Goal: Transaction & Acquisition: Purchase product/service

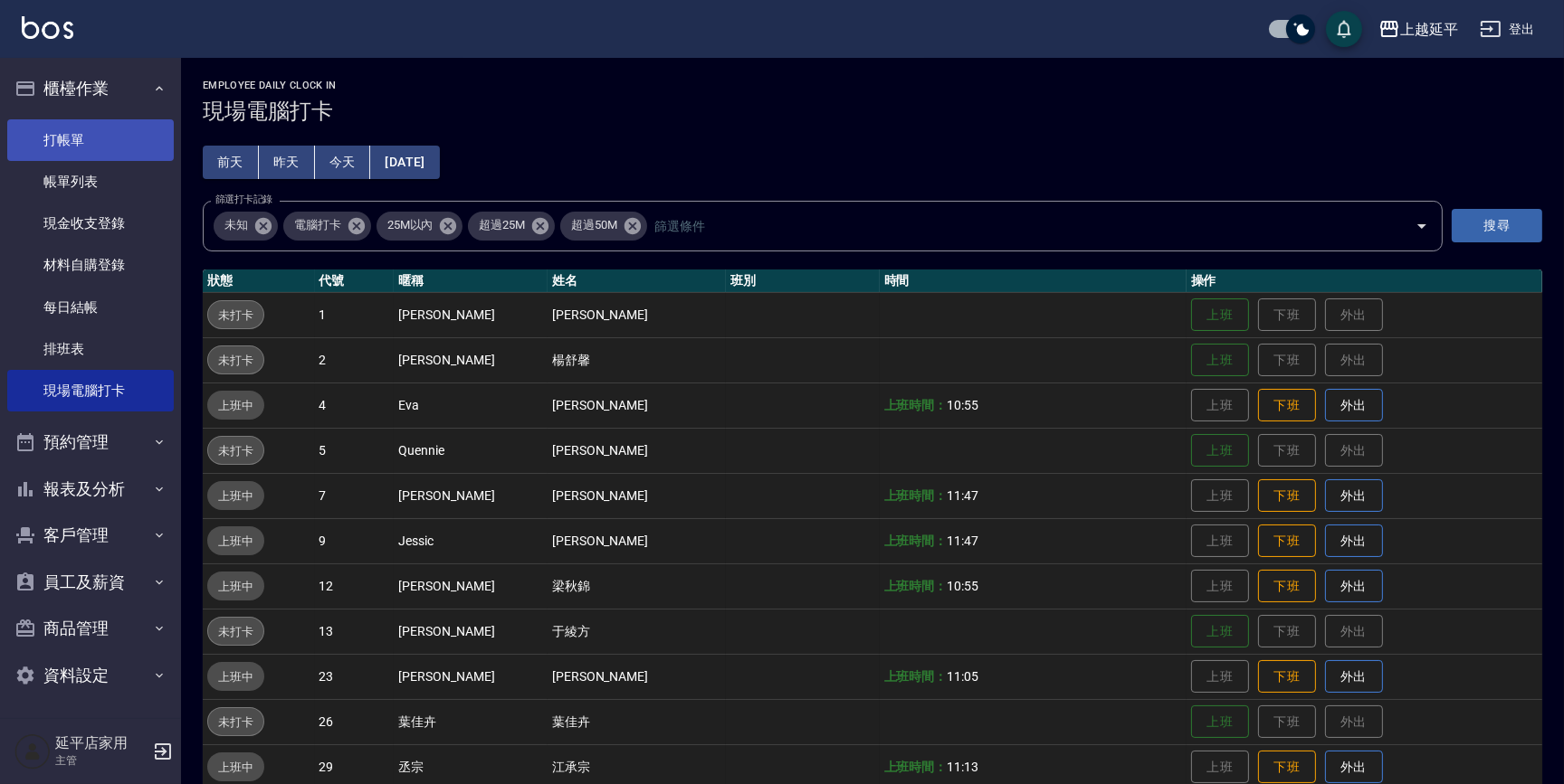
click at [90, 135] on link "打帳單" at bounding box center [90, 140] width 167 height 42
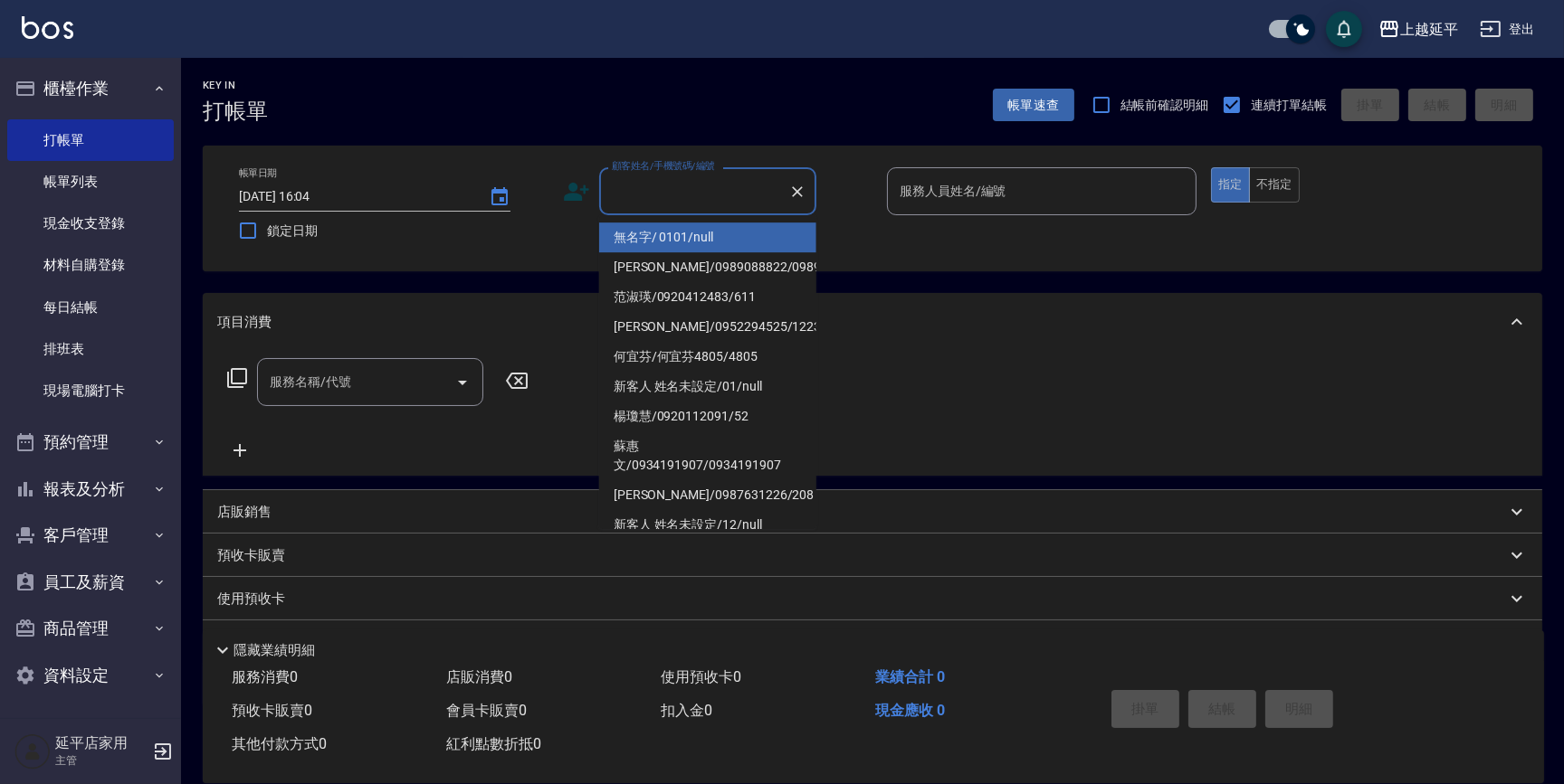
click at [689, 182] on input "顧客姓名/手機號碼/編號" at bounding box center [694, 191] width 173 height 32
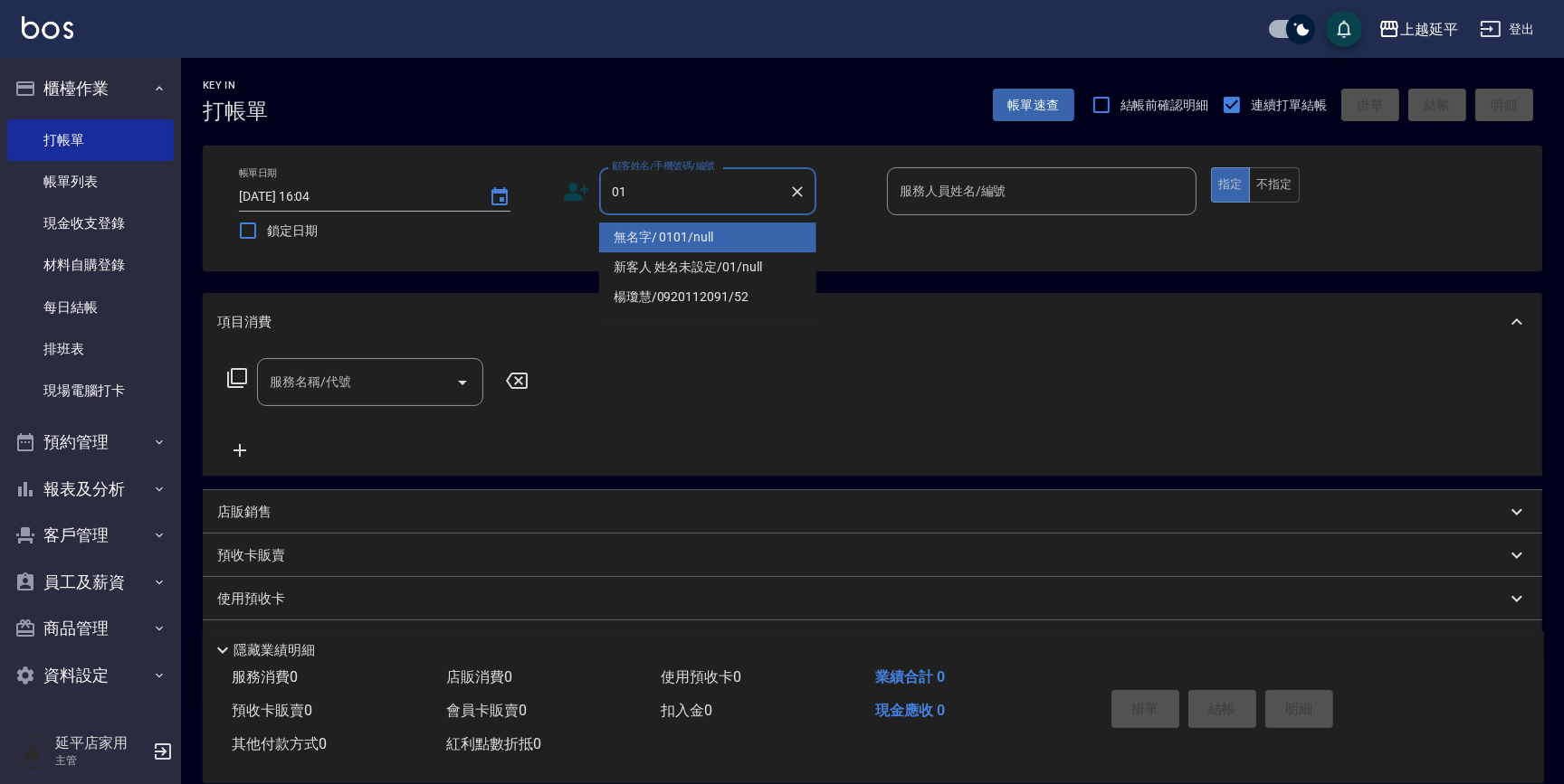
click at [732, 243] on li "無名字/ 0101/null" at bounding box center [707, 237] width 217 height 30
type input "無名字/ 0101/null"
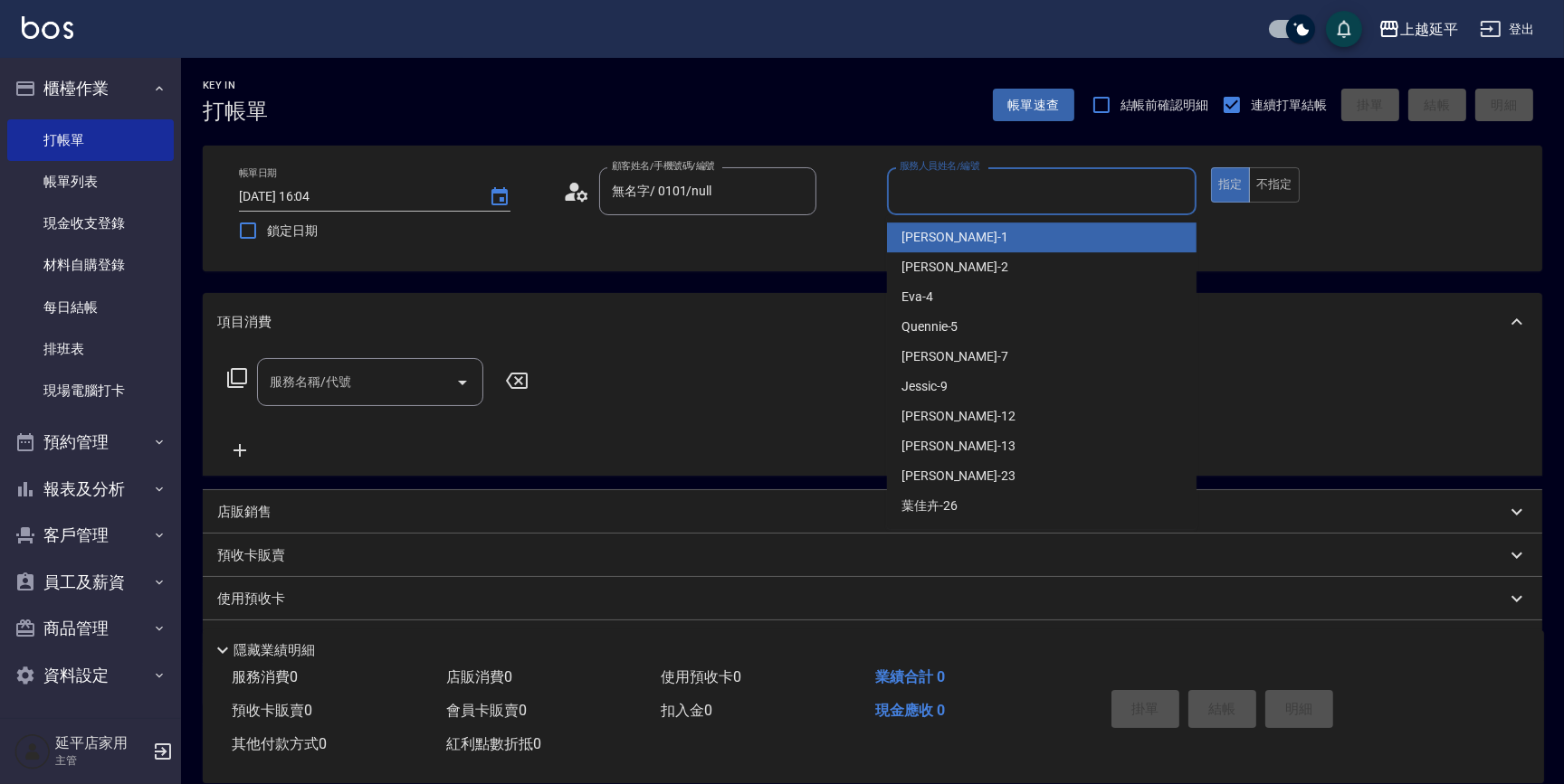
click at [922, 194] on input "服務人員姓名/編號" at bounding box center [1041, 191] width 293 height 32
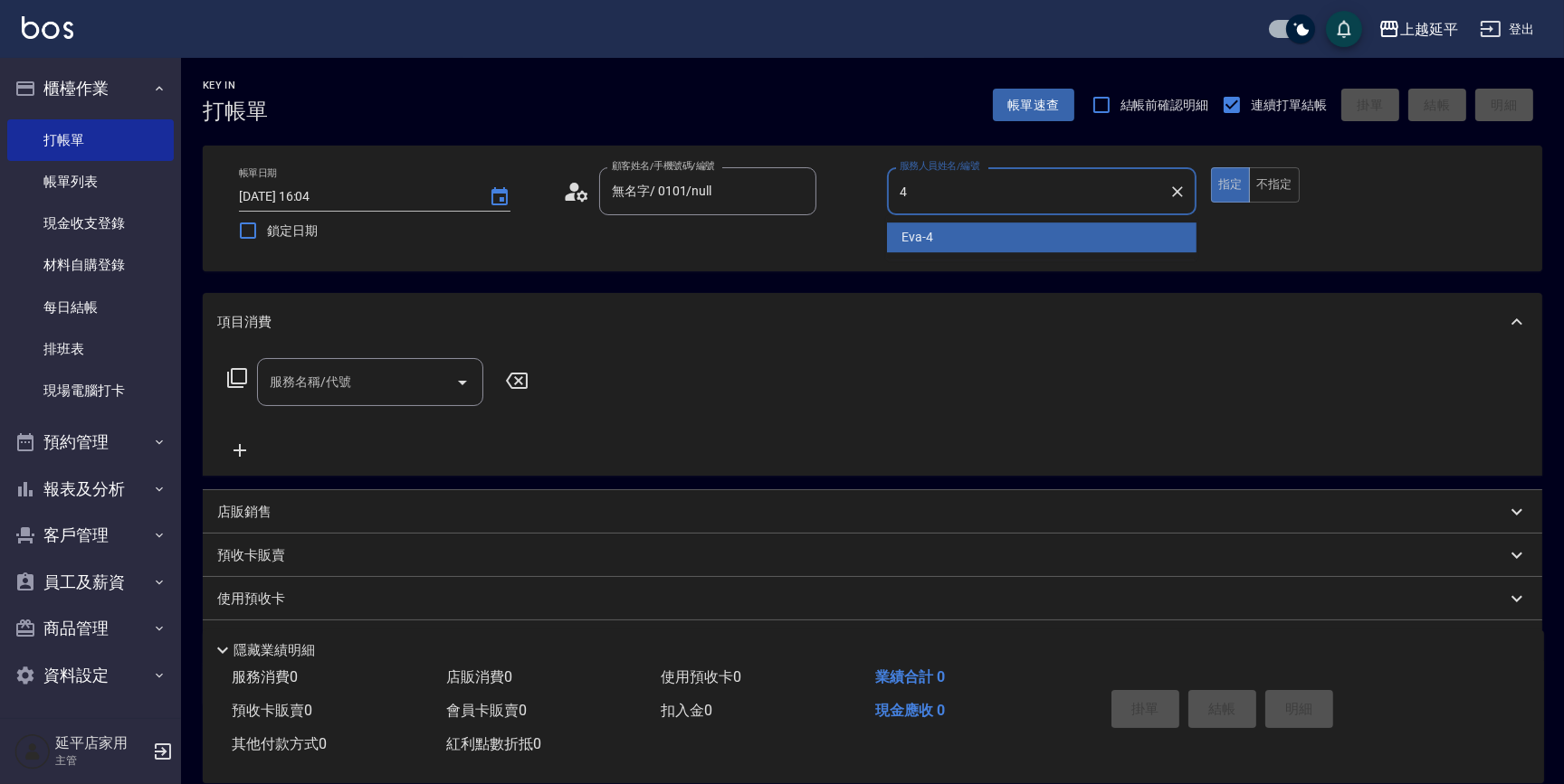
click at [946, 235] on div "Eva -4" at bounding box center [1042, 237] width 310 height 30
type input "Eva-4"
click at [415, 374] on input "服務名稱/代號" at bounding box center [357, 382] width 183 height 32
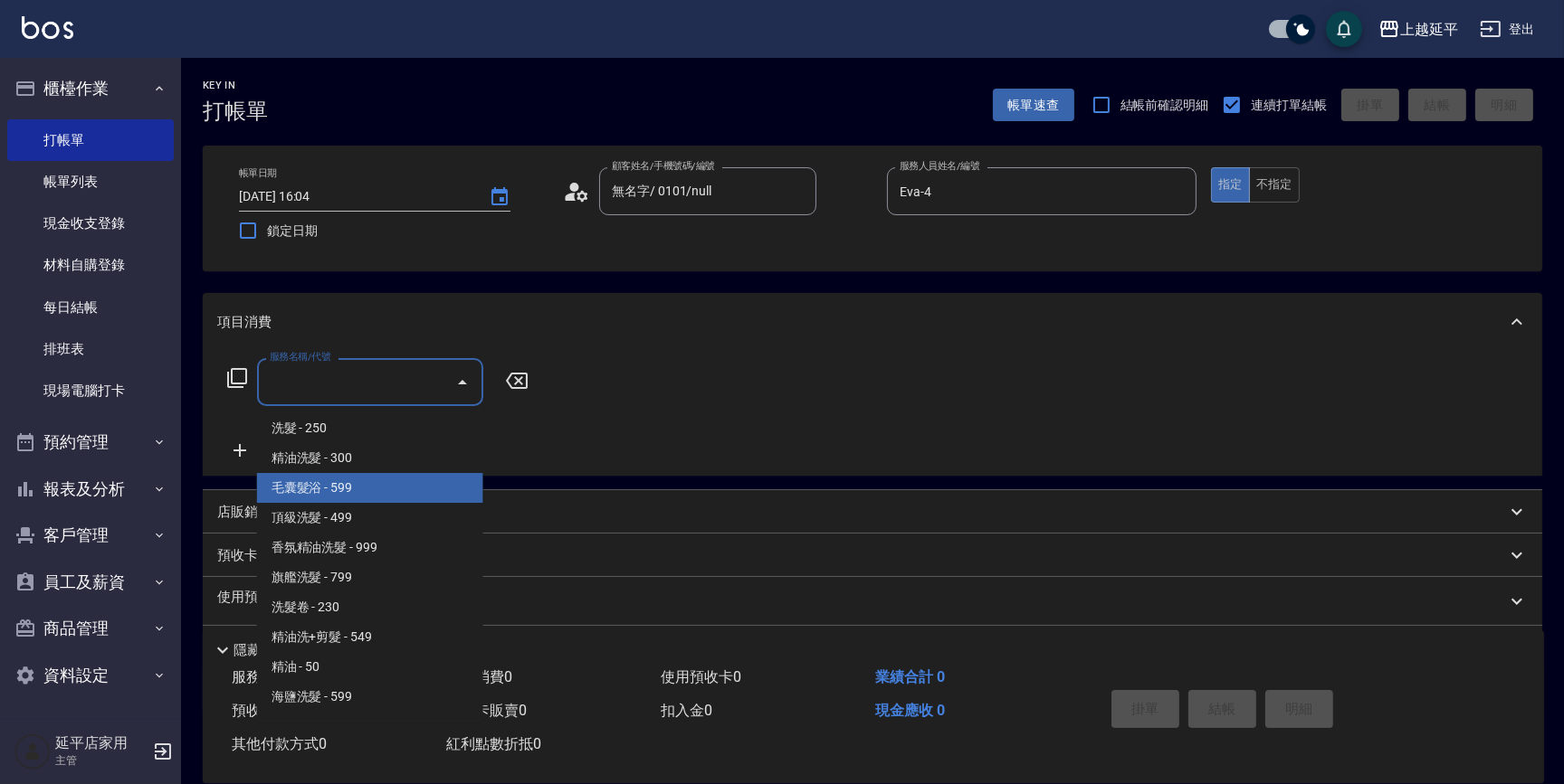
click at [367, 498] on span "毛囊髮浴 - 599" at bounding box center [370, 488] width 226 height 30
type input "毛囊髮浴(103)"
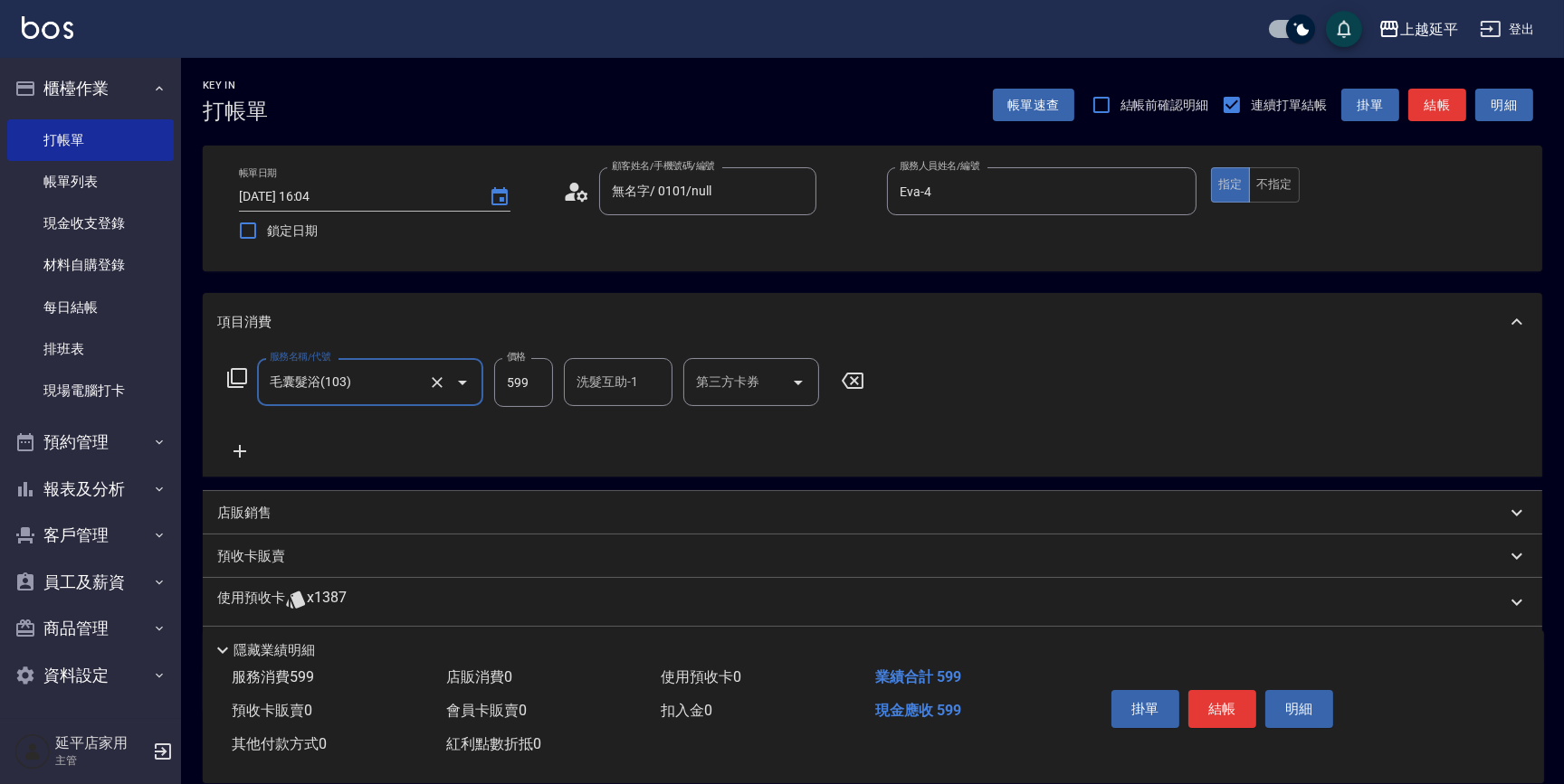
click at [239, 450] on icon at bounding box center [240, 451] width 45 height 21
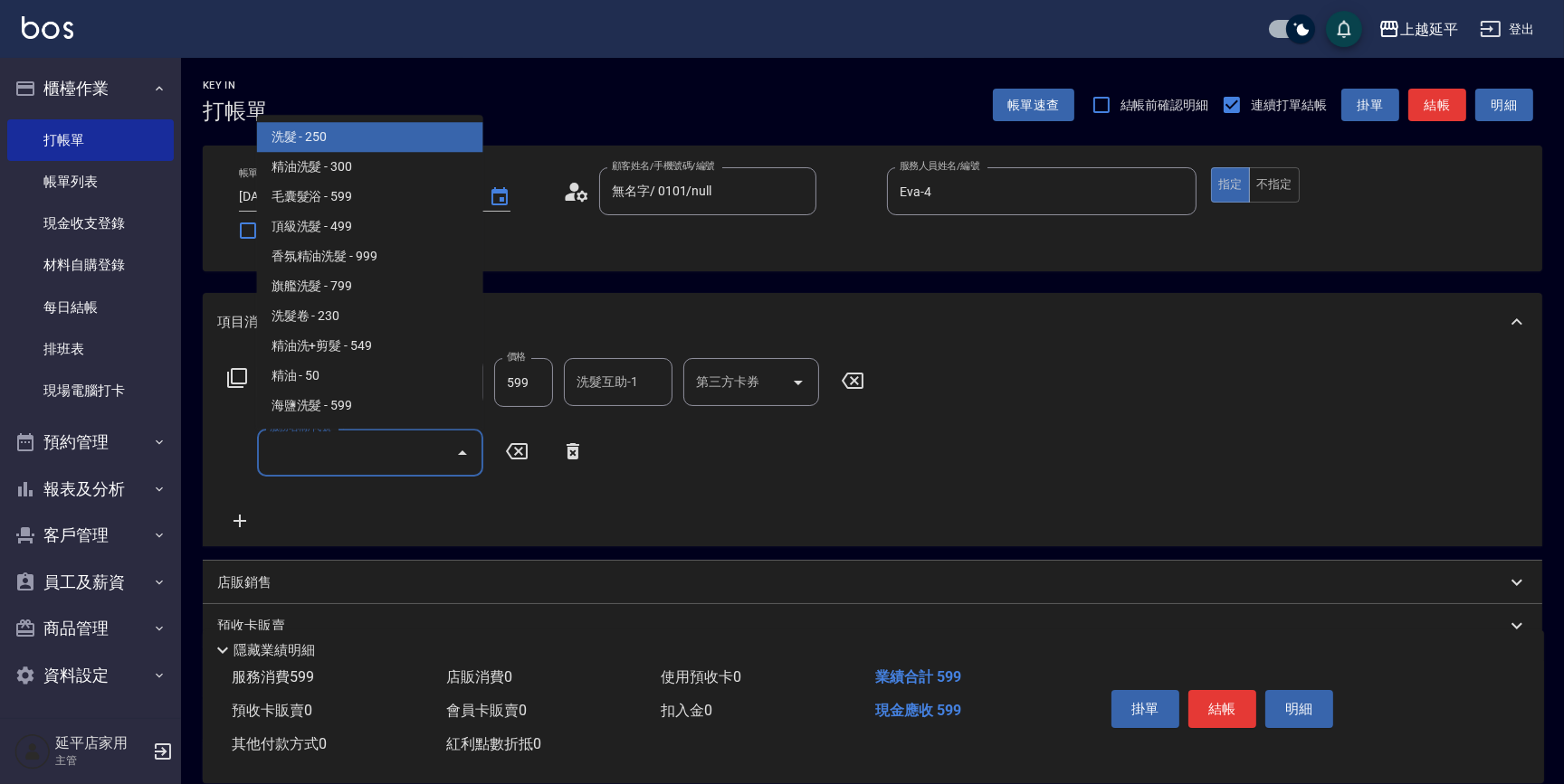
click at [346, 456] on input "服務名稱/代號" at bounding box center [357, 453] width 183 height 32
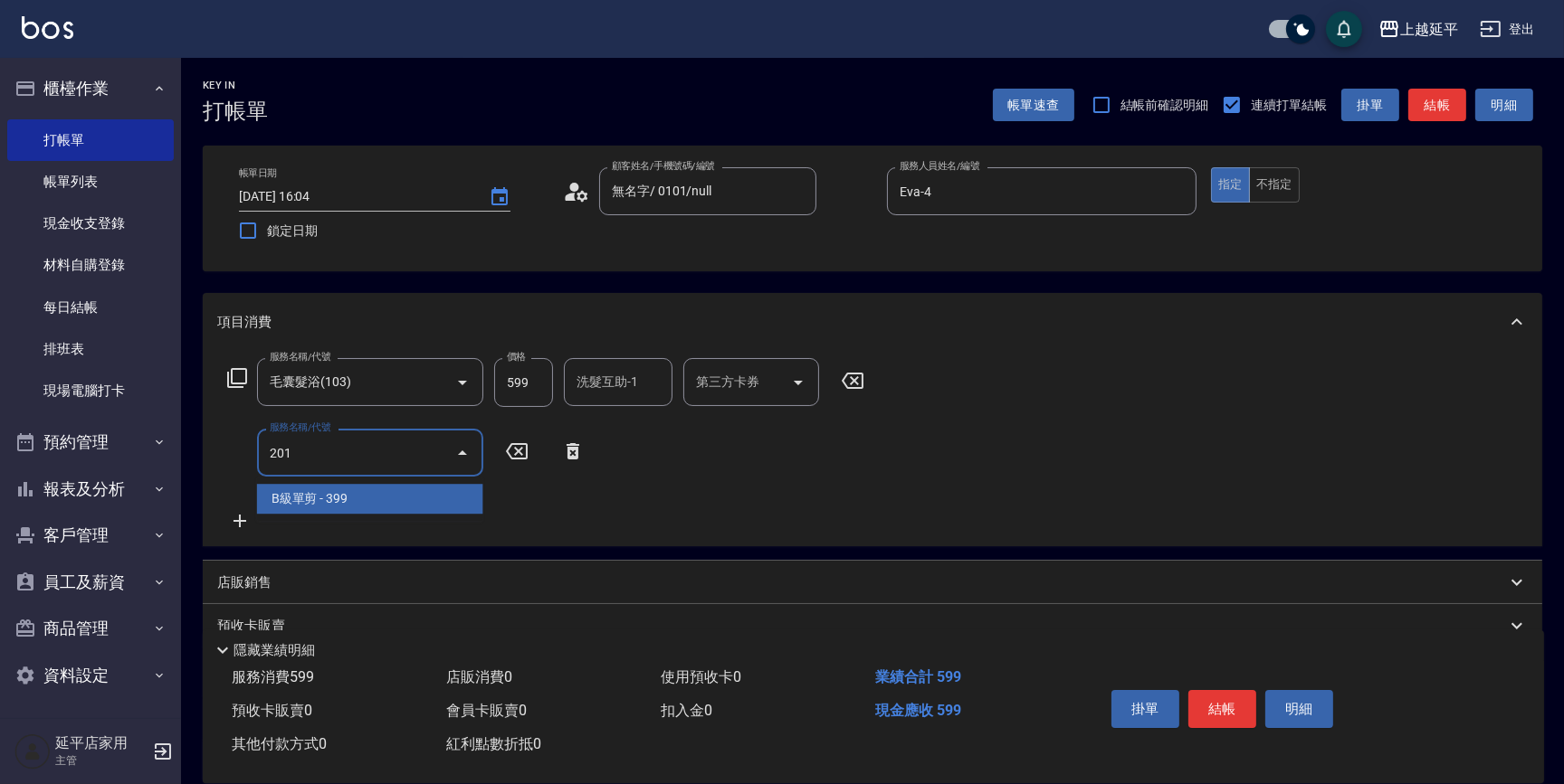
click at [371, 494] on span "B級單剪 - 399" at bounding box center [370, 499] width 226 height 30
type input "B級單剪(201)"
click at [616, 392] on input "洗髮互助-1" at bounding box center [618, 382] width 93 height 32
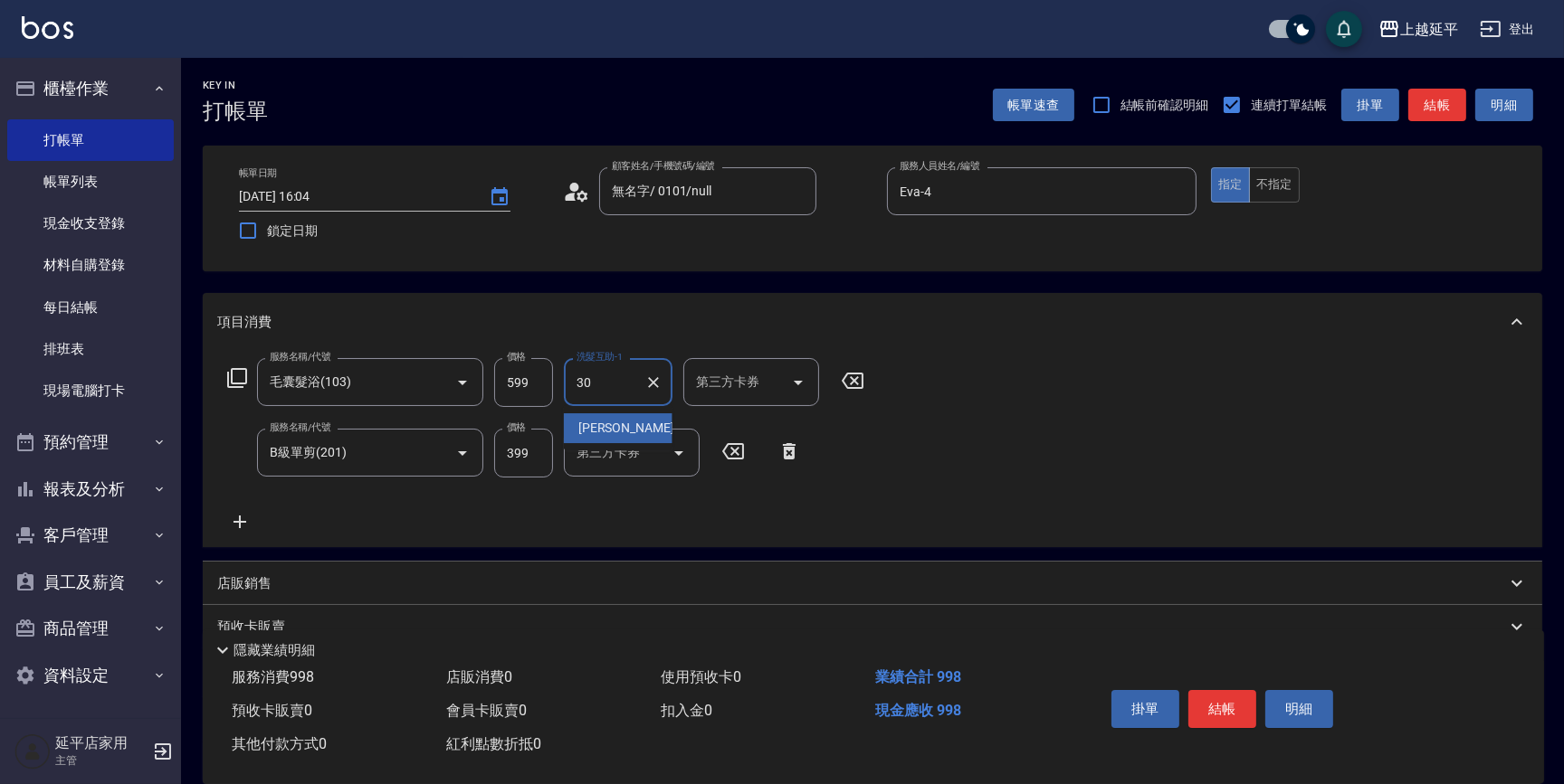
click at [615, 432] on span "[PERSON_NAME] -30" at bounding box center [634, 429] width 114 height 19
type input "[PERSON_NAME]-30"
click at [1459, 103] on button "結帳" at bounding box center [1436, 105] width 57 height 33
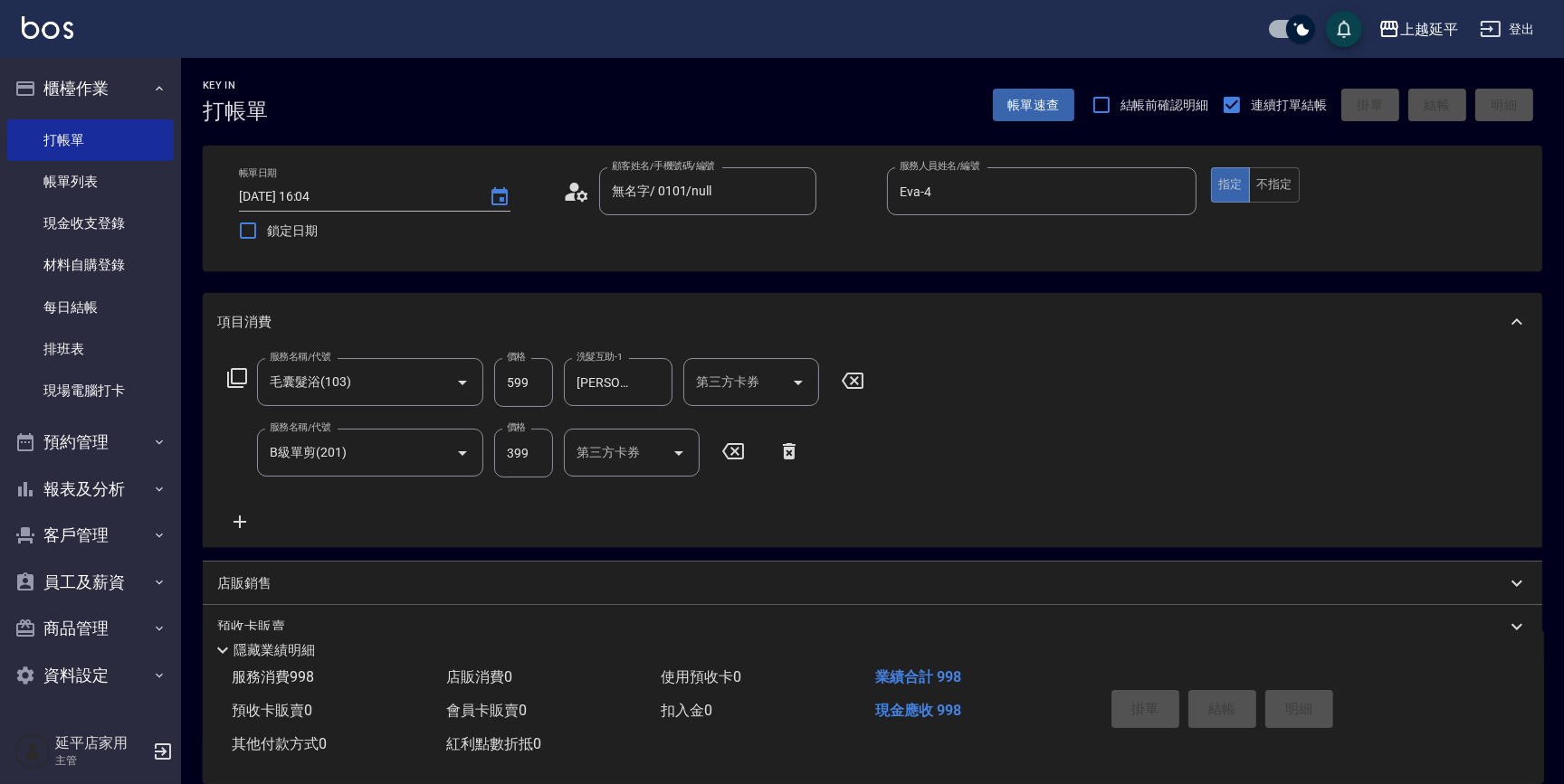
type input "[DATE] 16:05"
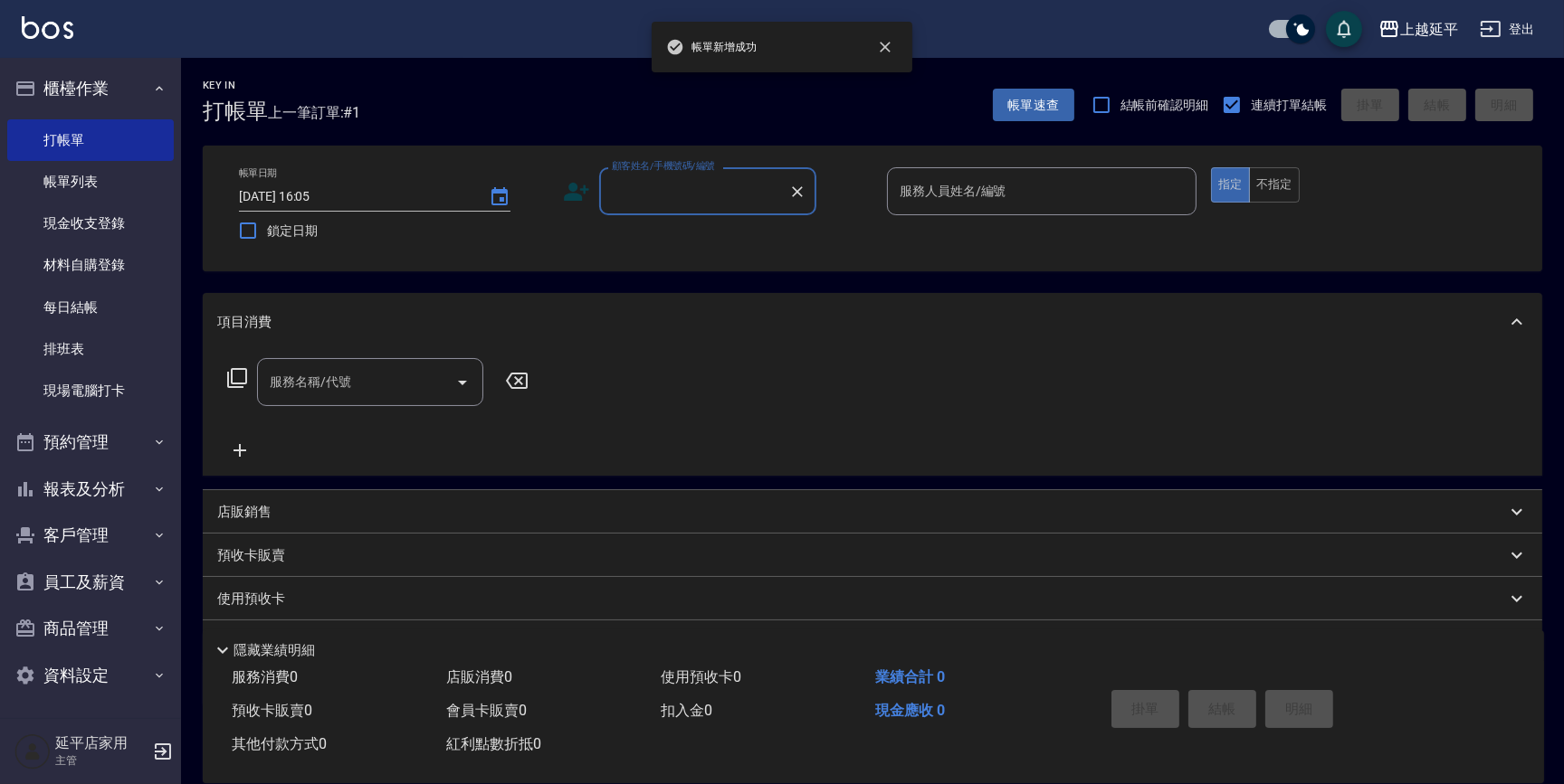
click at [717, 207] on div "顧客姓名/手機號碼/編號" at bounding box center [707, 191] width 217 height 48
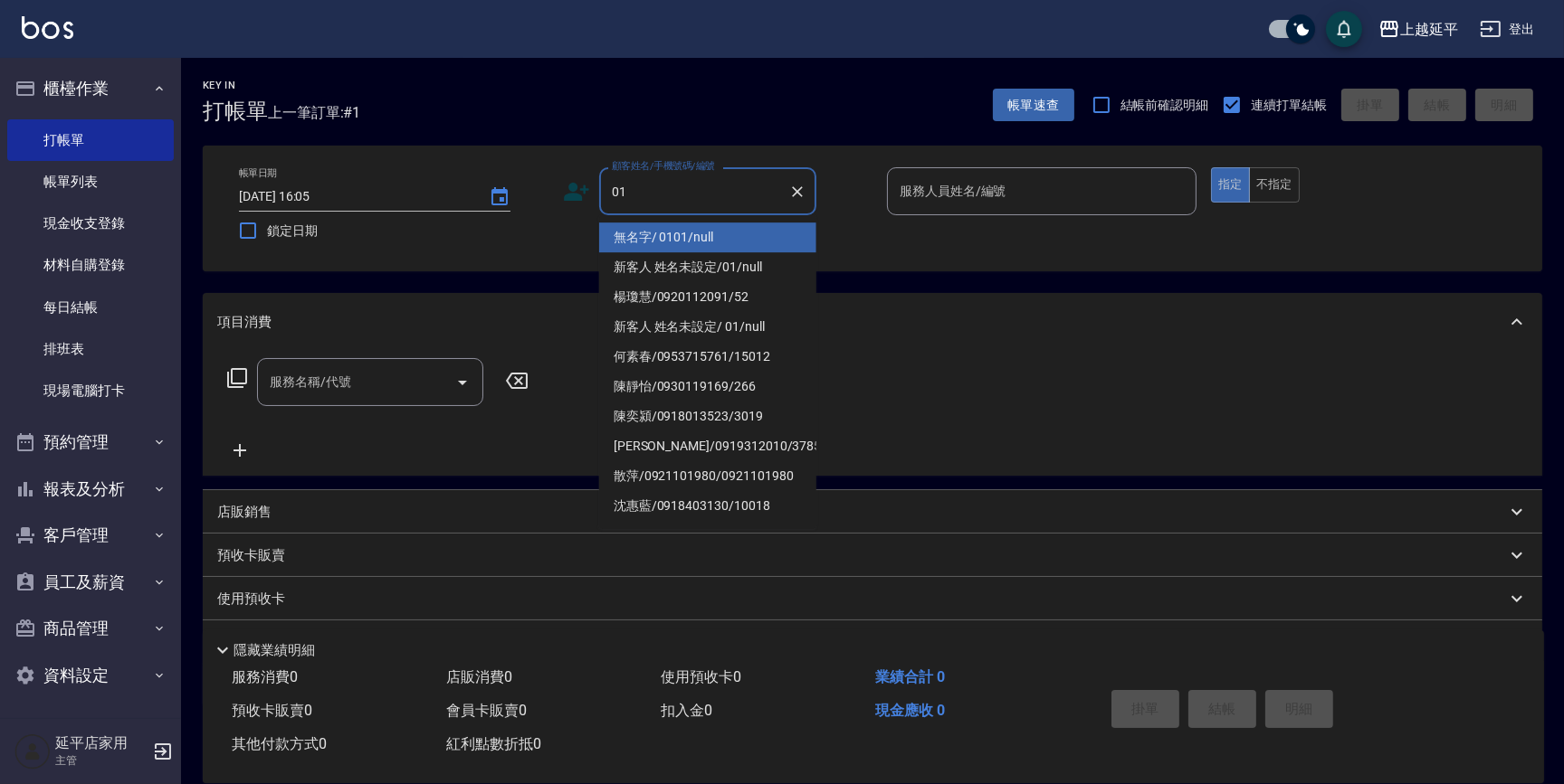
click at [741, 233] on li "無名字/ 0101/null" at bounding box center [707, 237] width 217 height 30
type input "無名字/ 0101/null"
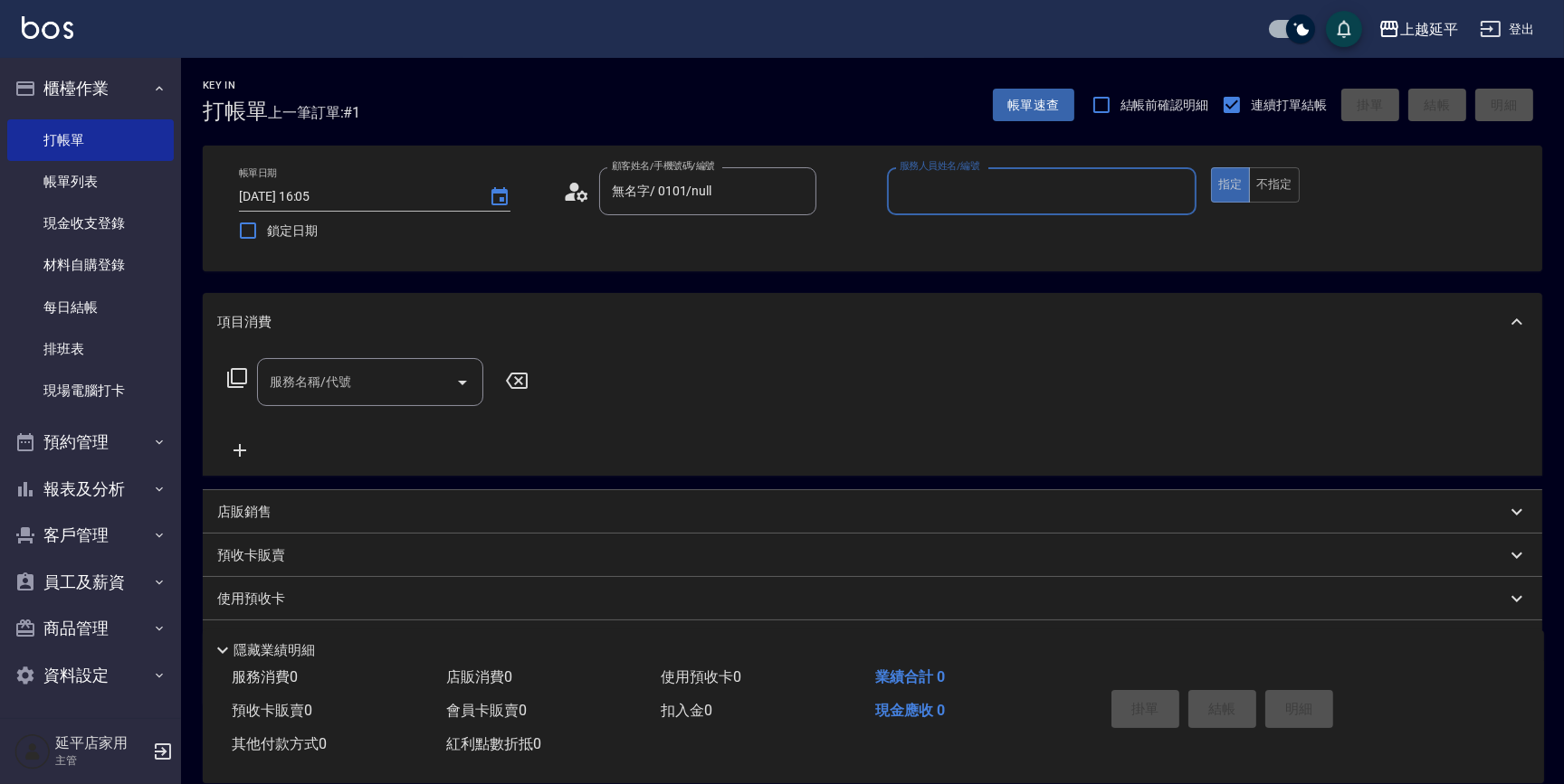
click at [953, 184] on input "服務人員姓名/編號" at bounding box center [1041, 191] width 293 height 32
click at [956, 228] on div "Eva -4" at bounding box center [1042, 237] width 310 height 30
type input "Eva-4"
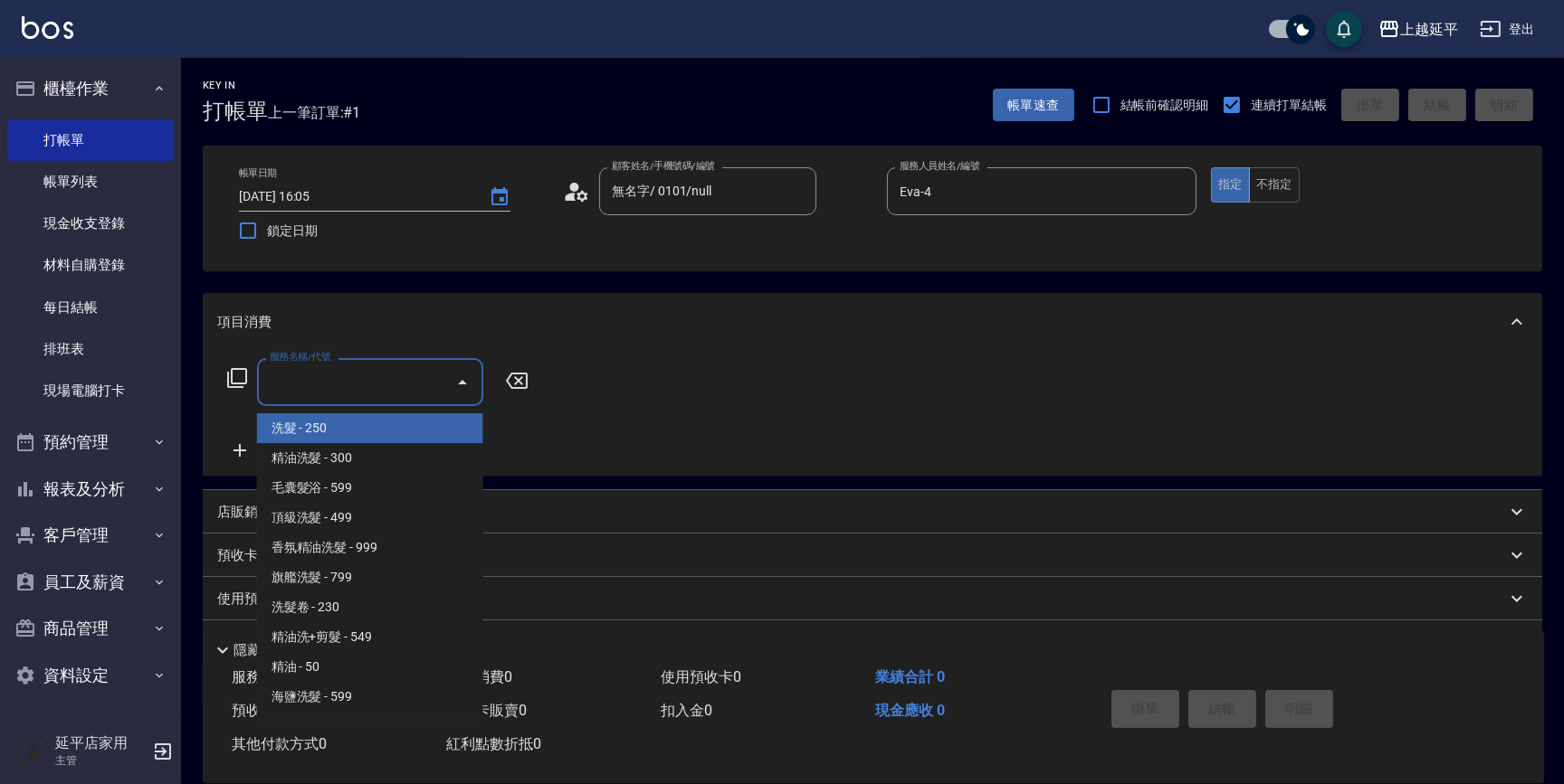
click at [377, 382] on input "服務名稱/代號" at bounding box center [357, 382] width 183 height 32
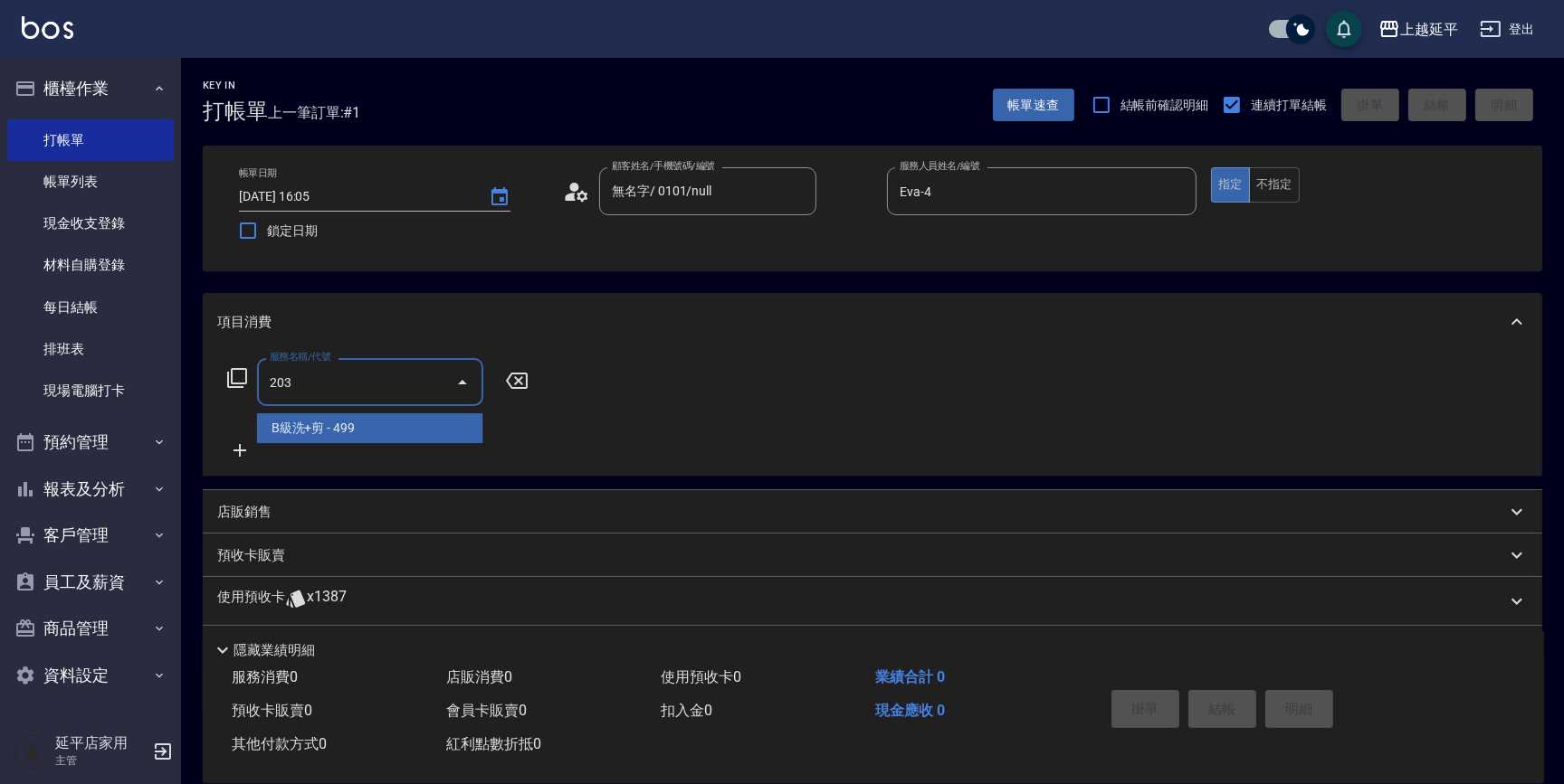
click at [402, 428] on span "B級洗+剪 - 499" at bounding box center [370, 428] width 226 height 30
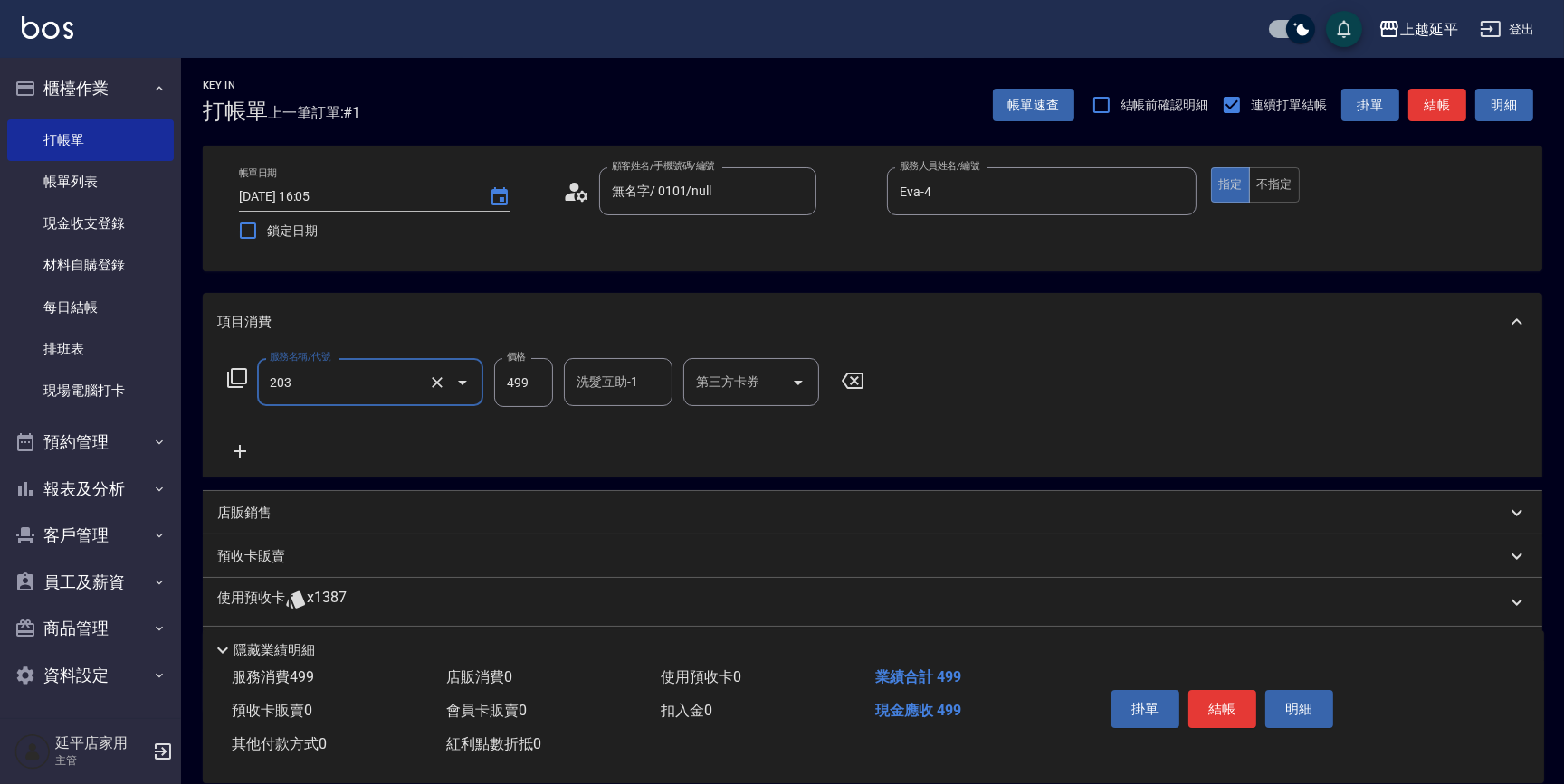
type input "B級洗+剪(203)"
click at [605, 387] on input "洗髮互助-1" at bounding box center [618, 382] width 93 height 32
click at [603, 434] on span "恩恩 -23" at bounding box center [634, 429] width 114 height 19
type input "恩恩-23"
click at [1294, 184] on button "不指定" at bounding box center [1275, 185] width 51 height 35
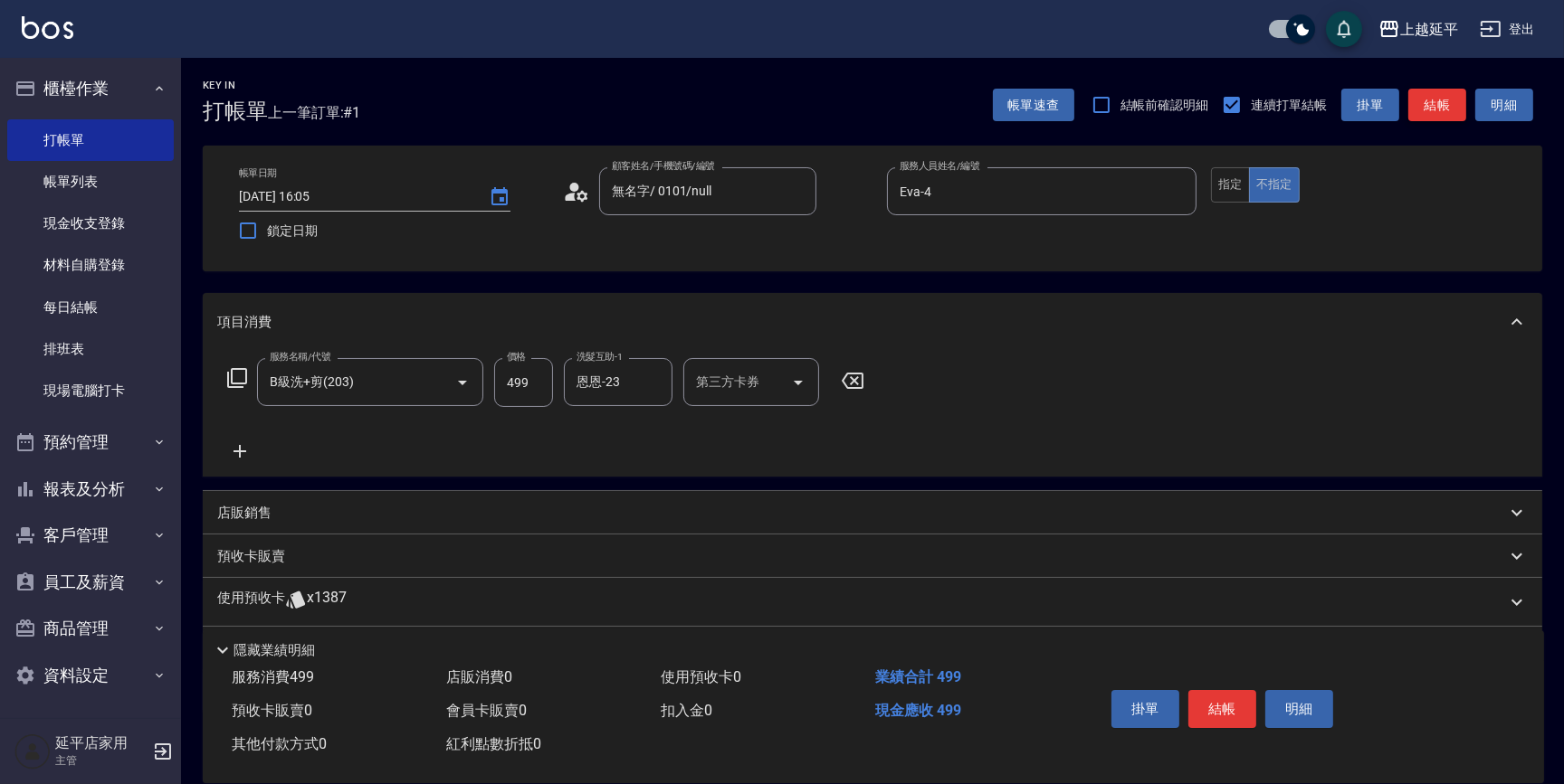
click at [1426, 110] on button "結帳" at bounding box center [1436, 105] width 57 height 33
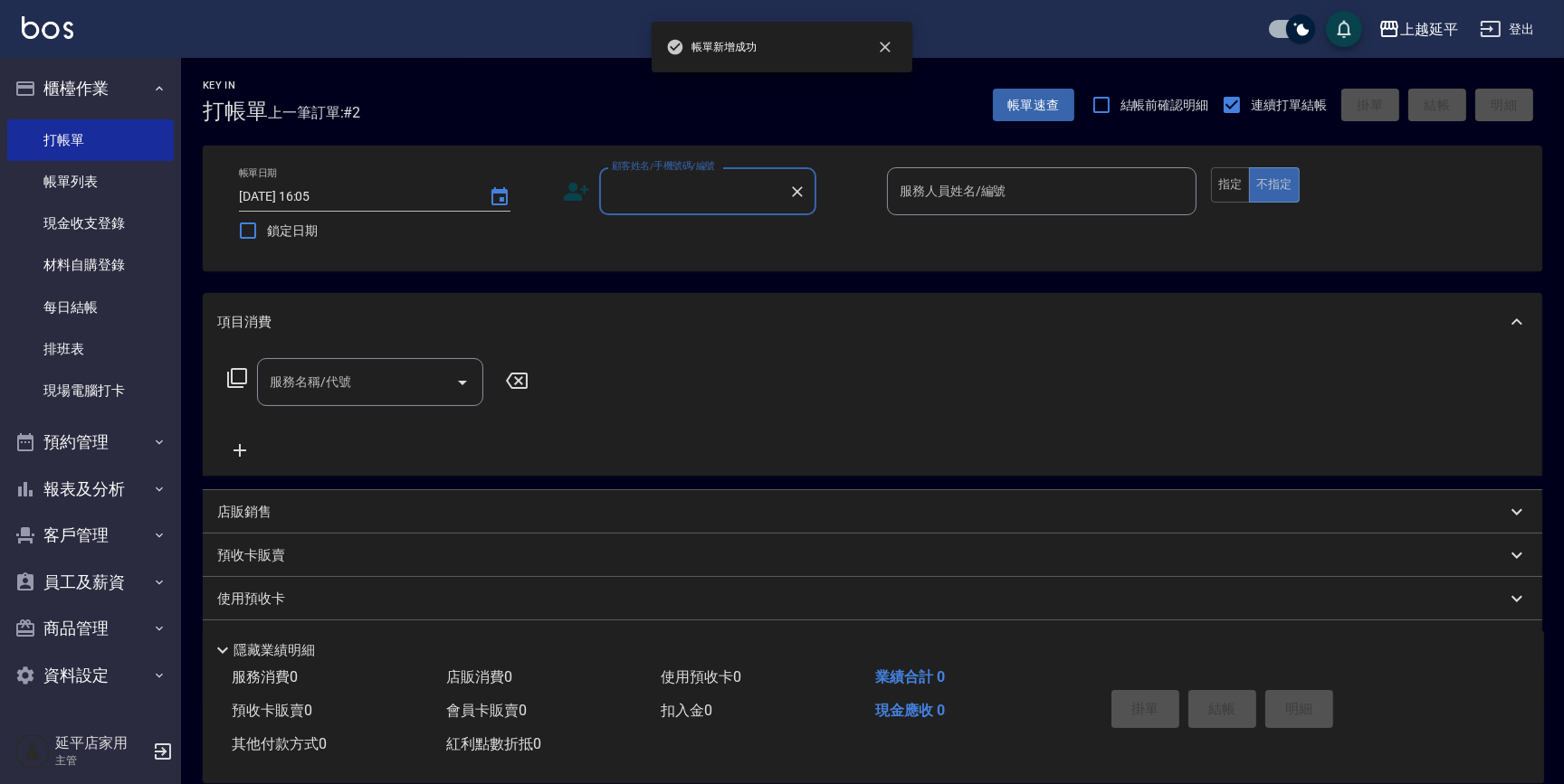
click at [659, 195] on input "顧客姓名/手機號碼/編號" at bounding box center [694, 191] width 173 height 32
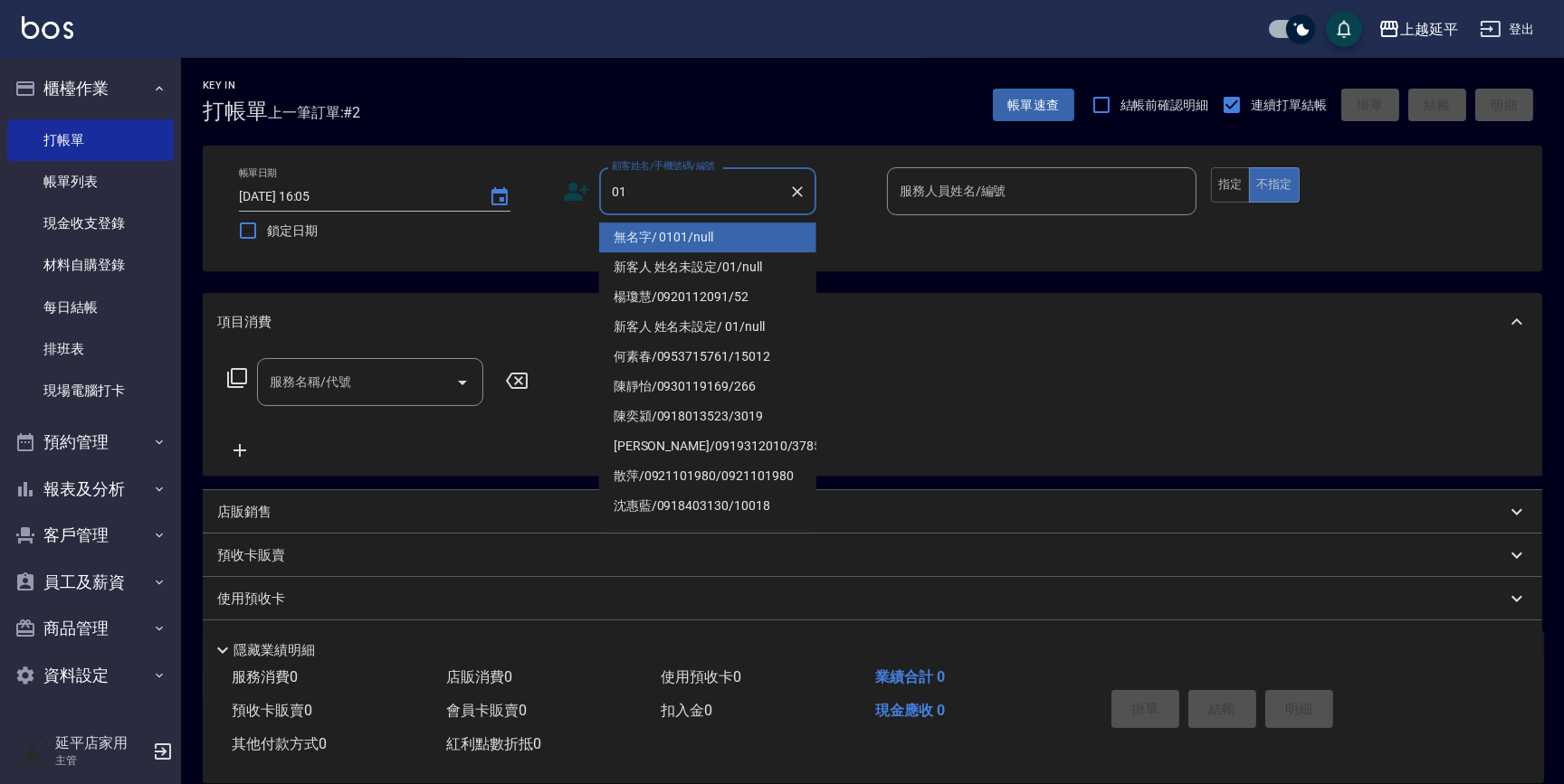
click at [710, 228] on li "無名字/ 0101/null" at bounding box center [707, 237] width 217 height 30
click at [710, 228] on div "帳單日期 [DATE] 16:05 鎖定日期 顧客姓名/手機號碼/編號 01 顧客姓名/手機號碼/編號 服務人員姓名/編號 服務人員姓名/編號 指定 不指定" at bounding box center [872, 208] width 1296 height 83
type input "無名字/ 0101/null"
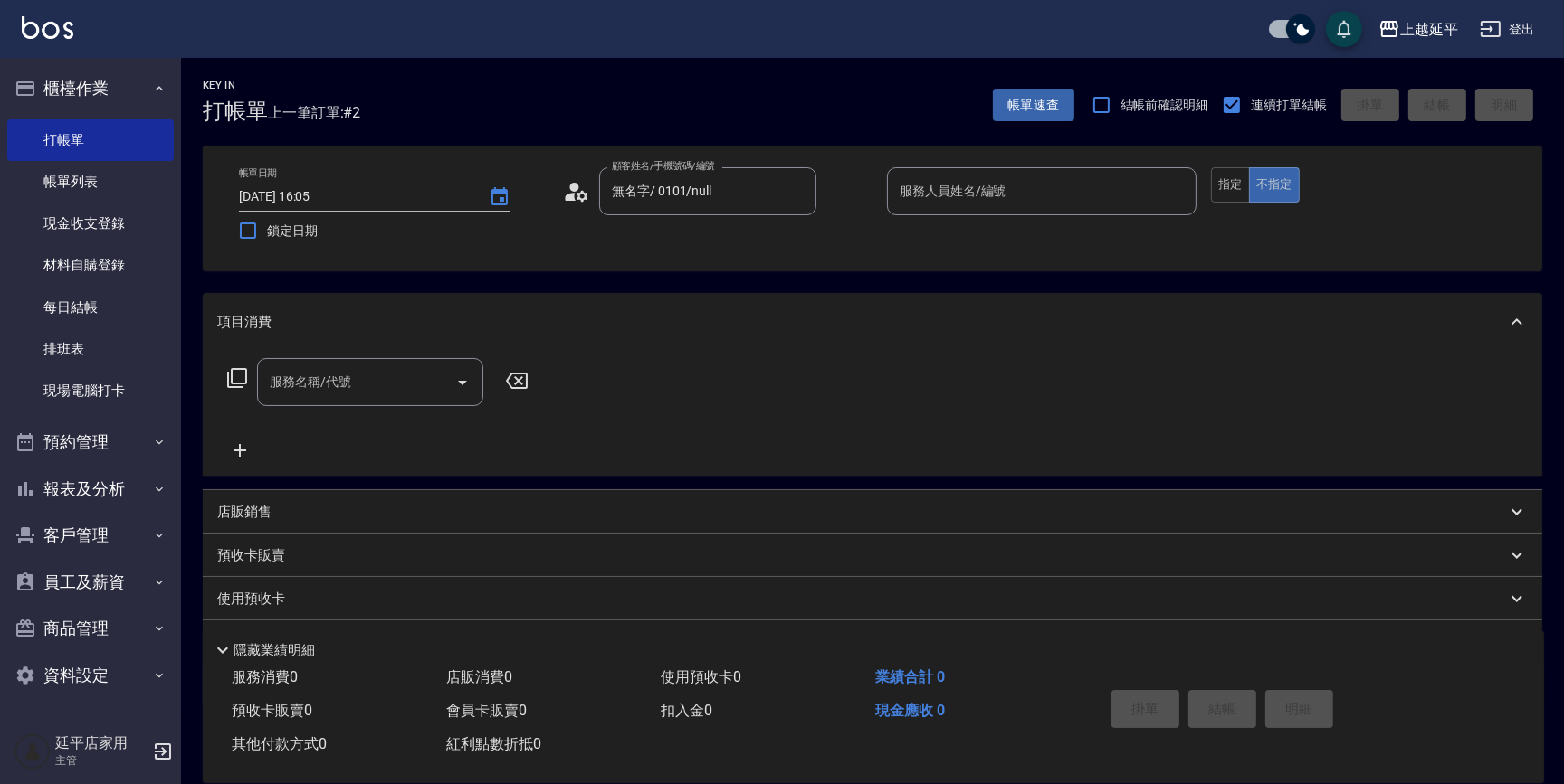
click at [951, 190] on input "服務人員姓名/編號" at bounding box center [1041, 191] width 293 height 32
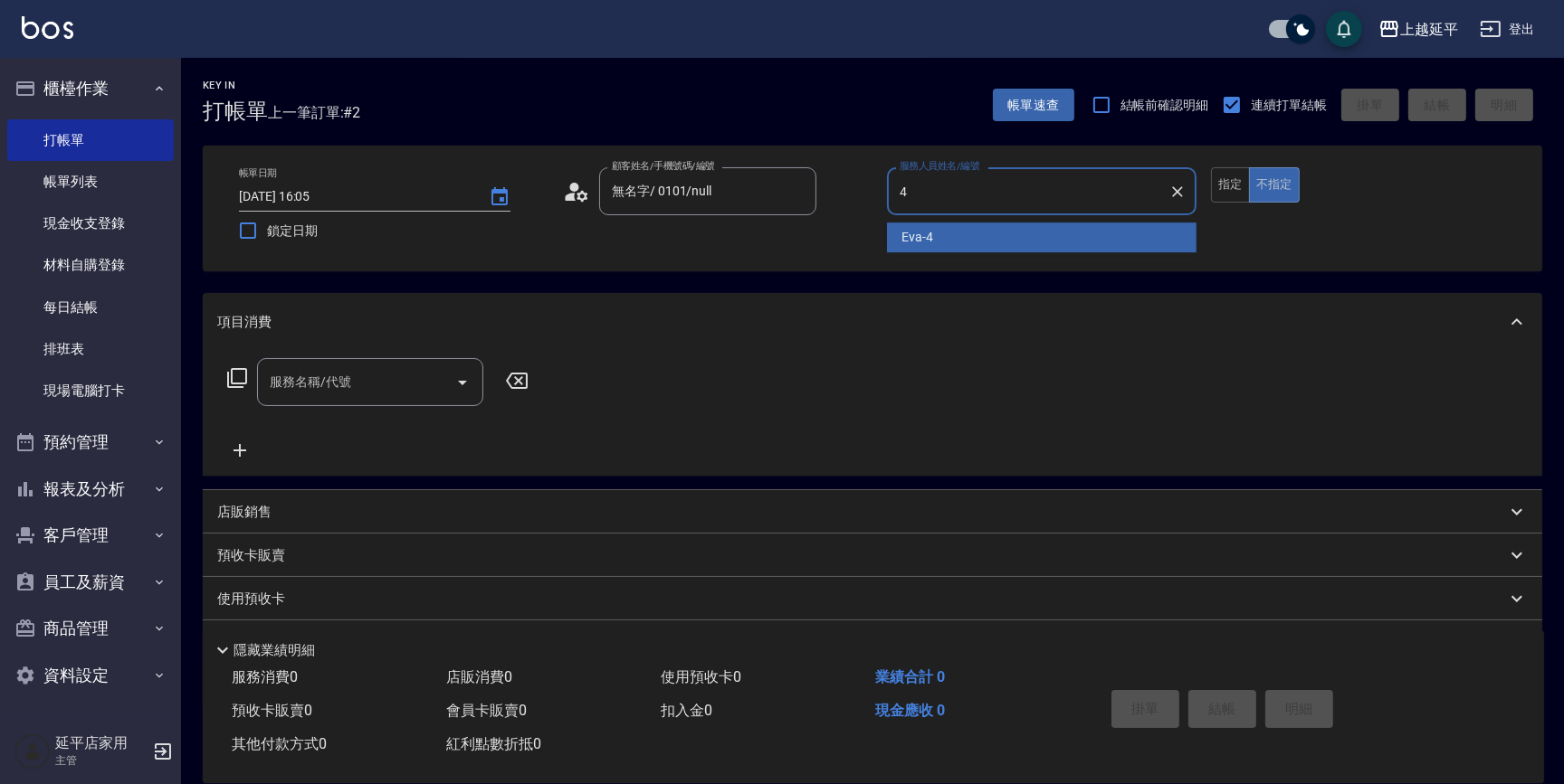
click at [958, 235] on div "Eva -4" at bounding box center [1042, 237] width 310 height 30
type input "Eva-4"
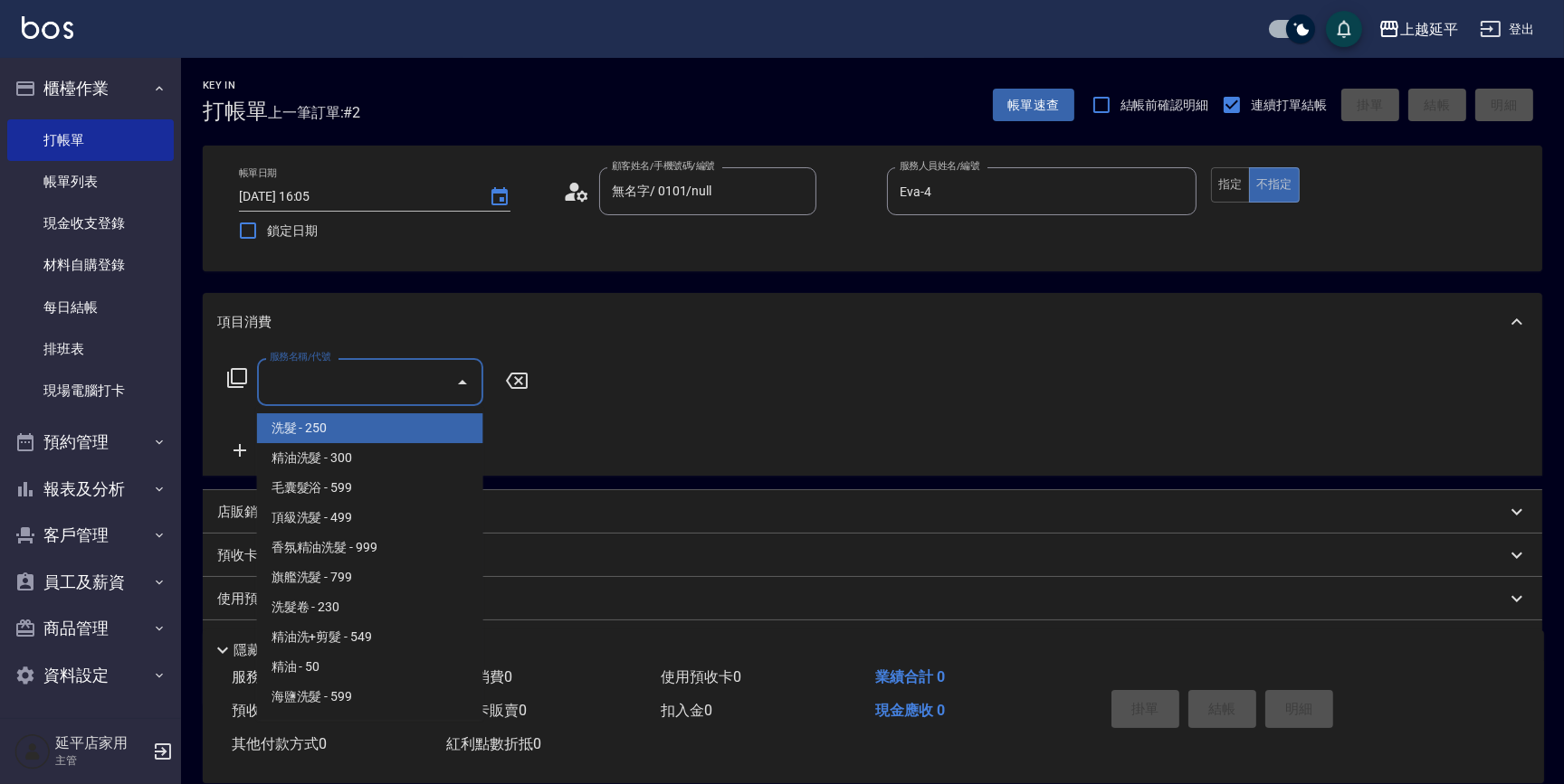
click at [405, 391] on input "服務名稱/代號" at bounding box center [357, 382] width 183 height 32
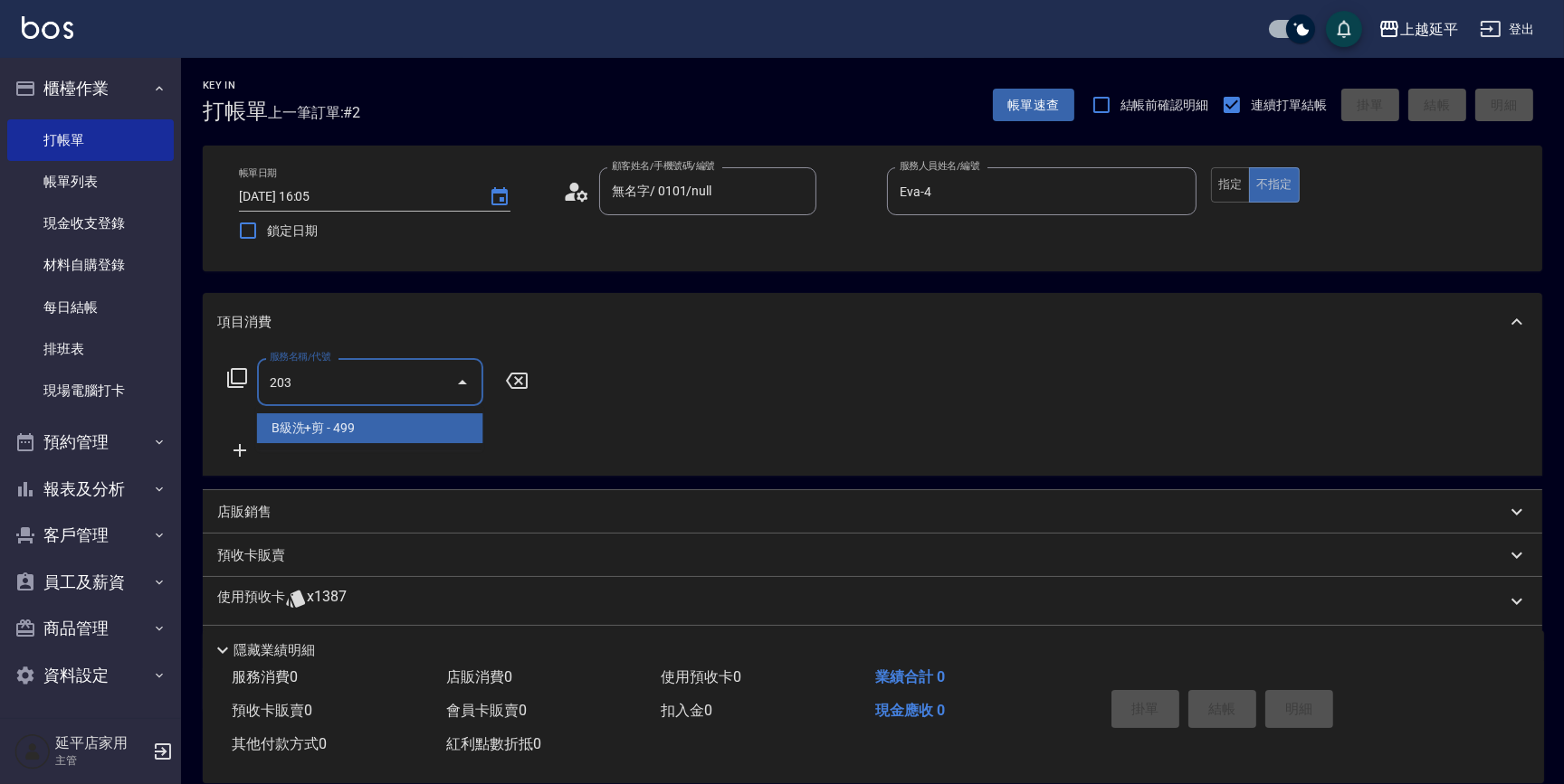
click at [373, 438] on span "B級洗+剪 - 499" at bounding box center [370, 428] width 226 height 30
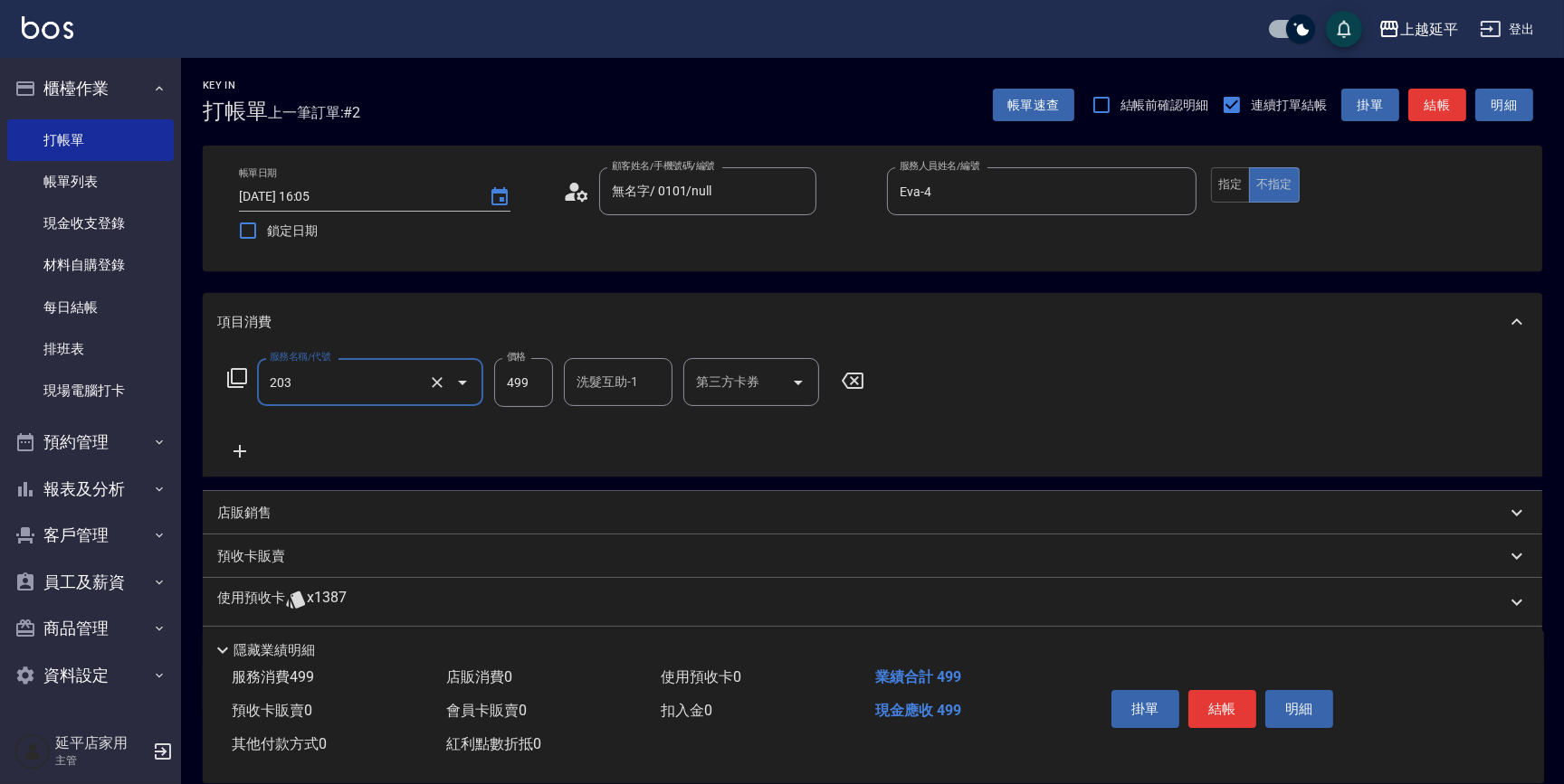
type input "B級洗+剪(203)"
click at [248, 450] on icon at bounding box center [240, 451] width 45 height 21
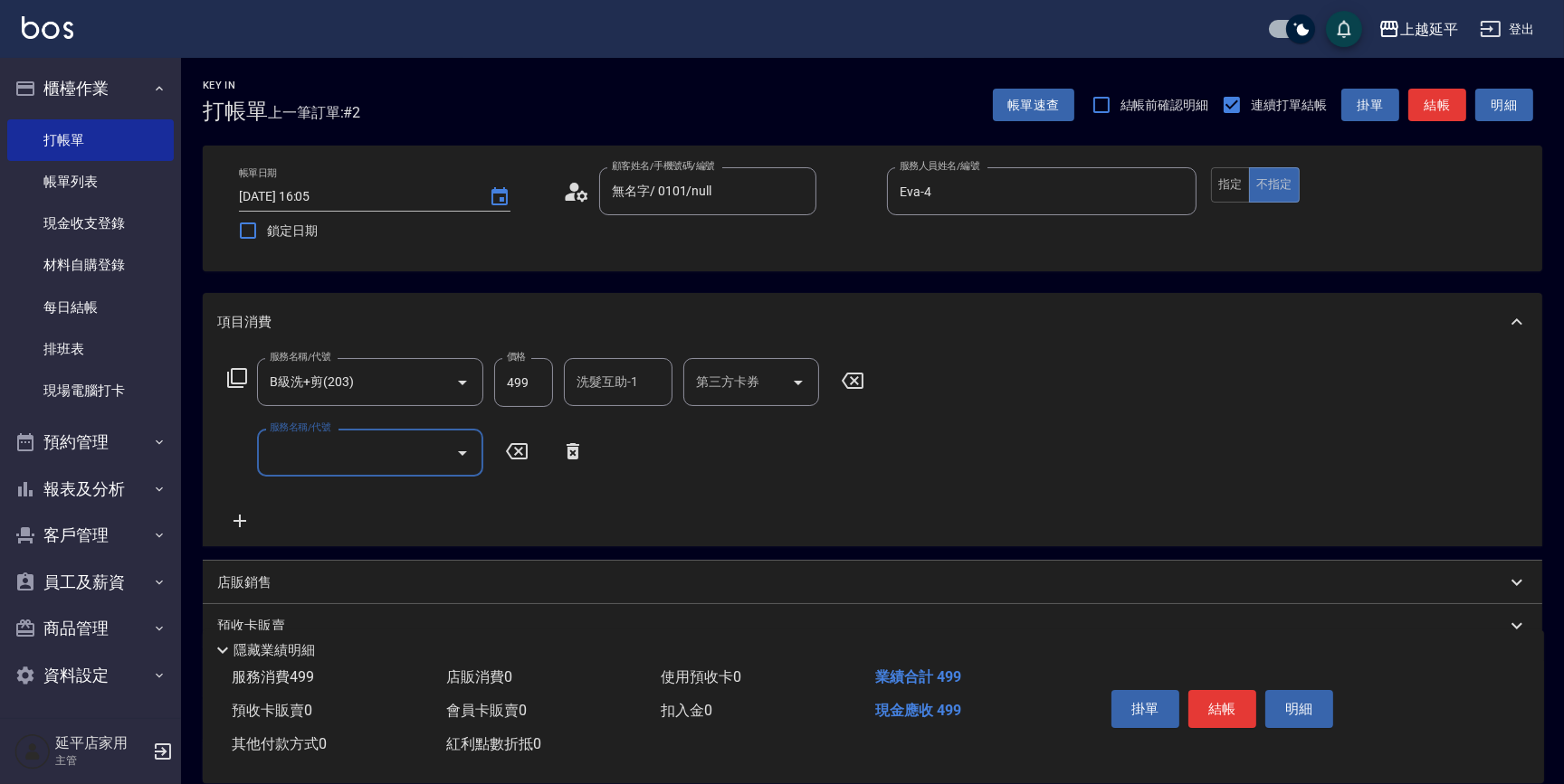
click at [371, 440] on input "服務名稱/代號" at bounding box center [357, 453] width 183 height 32
click at [364, 484] on span "B級單剪 - 399" at bounding box center [370, 499] width 226 height 30
type input "B級單剪(201)"
click at [236, 515] on icon at bounding box center [240, 522] width 45 height 21
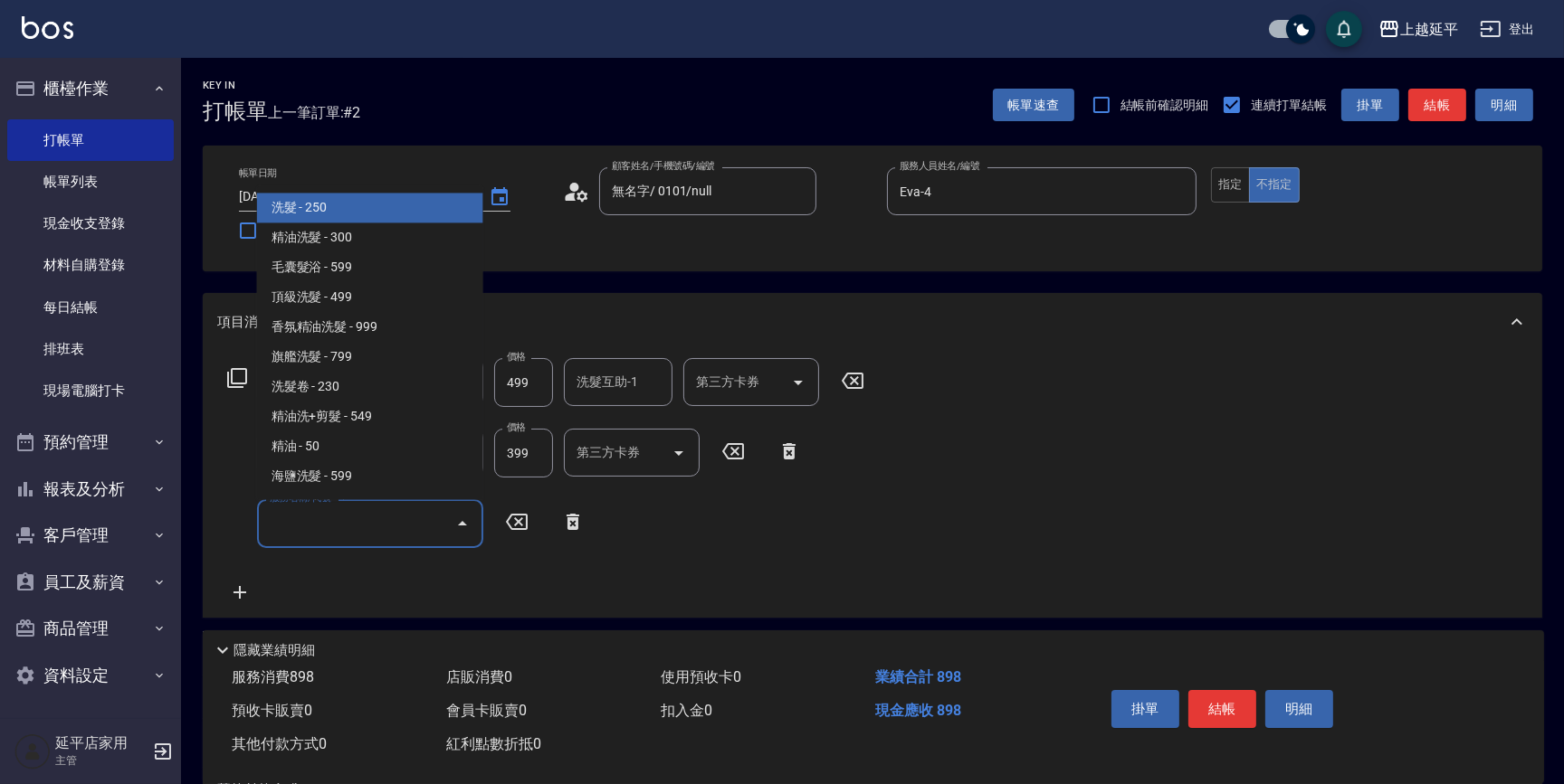
click at [282, 507] on input "服務名稱/代號" at bounding box center [357, 523] width 183 height 32
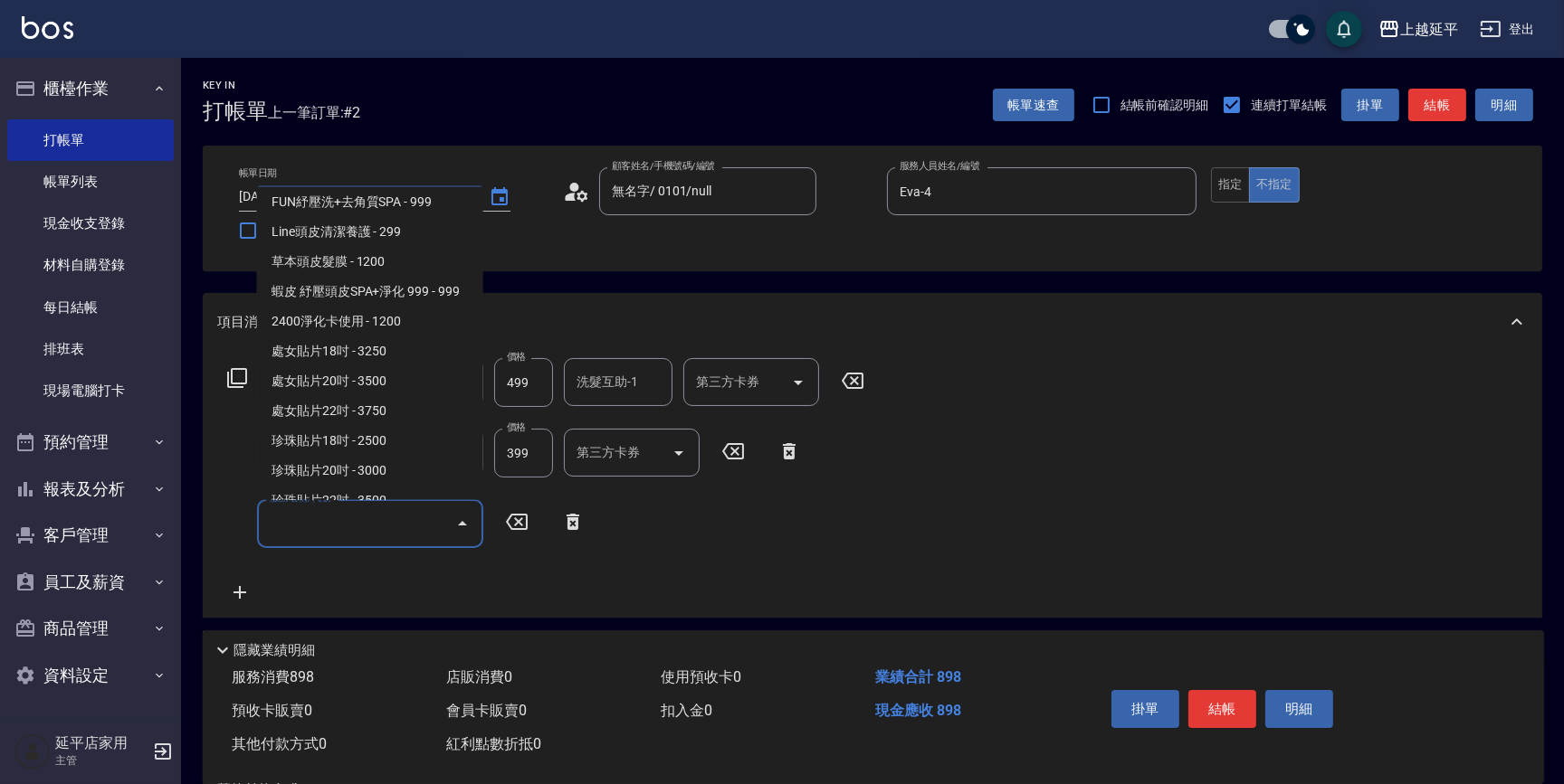
scroll to position [2713, 0]
click at [412, 335] on span "2400淨化卡使用 - 1200" at bounding box center [370, 319] width 226 height 30
type input "2400淨化卡使用(616)"
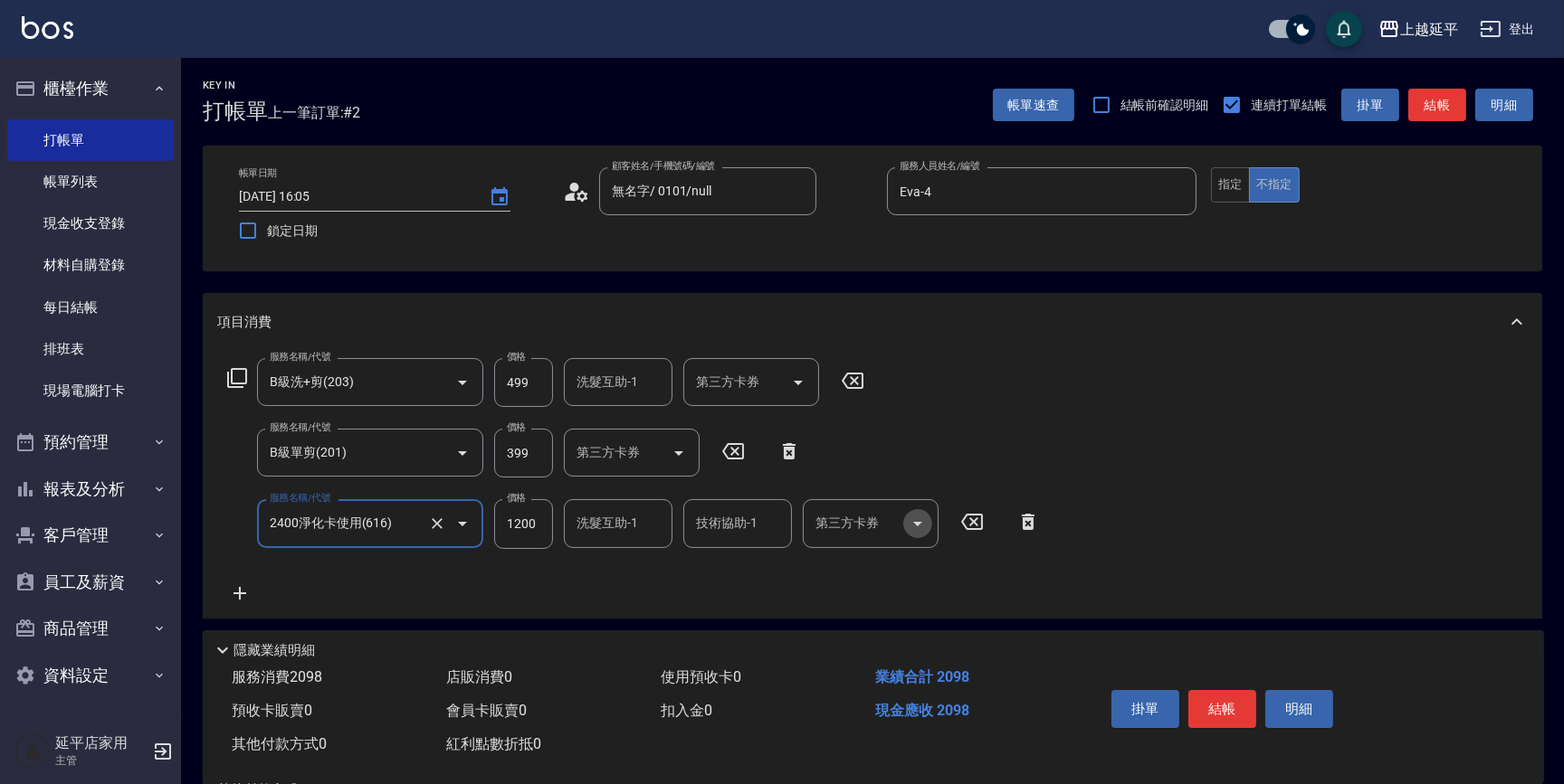
click at [909, 525] on icon "Open" at bounding box center [918, 524] width 21 height 21
click at [886, 570] on span "舊有卡券" at bounding box center [870, 569] width 135 height 30
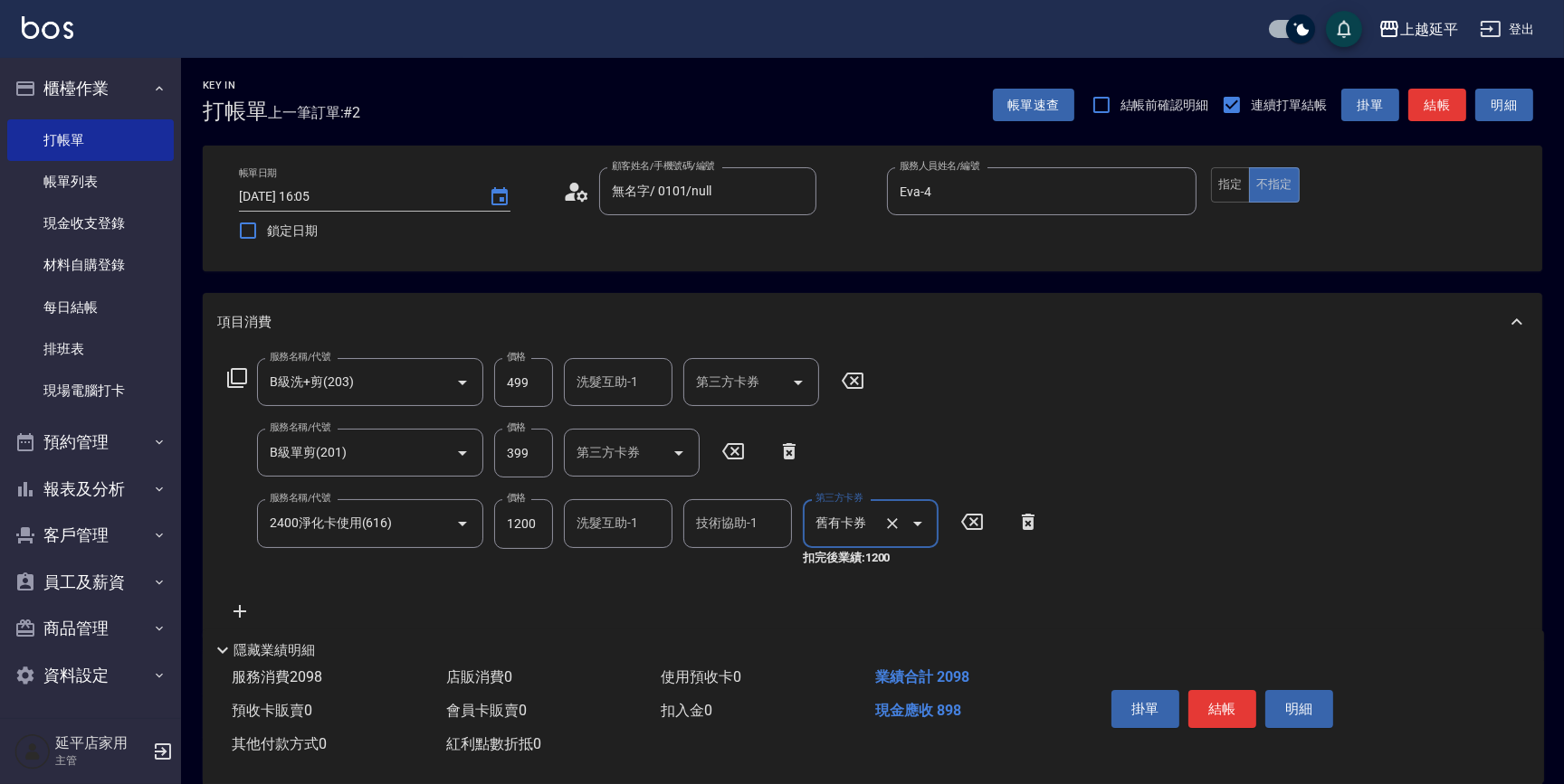
type input "舊有卡券"
click at [631, 527] on input "洗髮互助-1" at bounding box center [618, 523] width 93 height 32
type input "2"
drag, startPoint x: 629, startPoint y: 578, endPoint x: 659, endPoint y: 579, distance: 30.0
click at [633, 579] on div "丞宗 -29" at bounding box center [618, 569] width 108 height 30
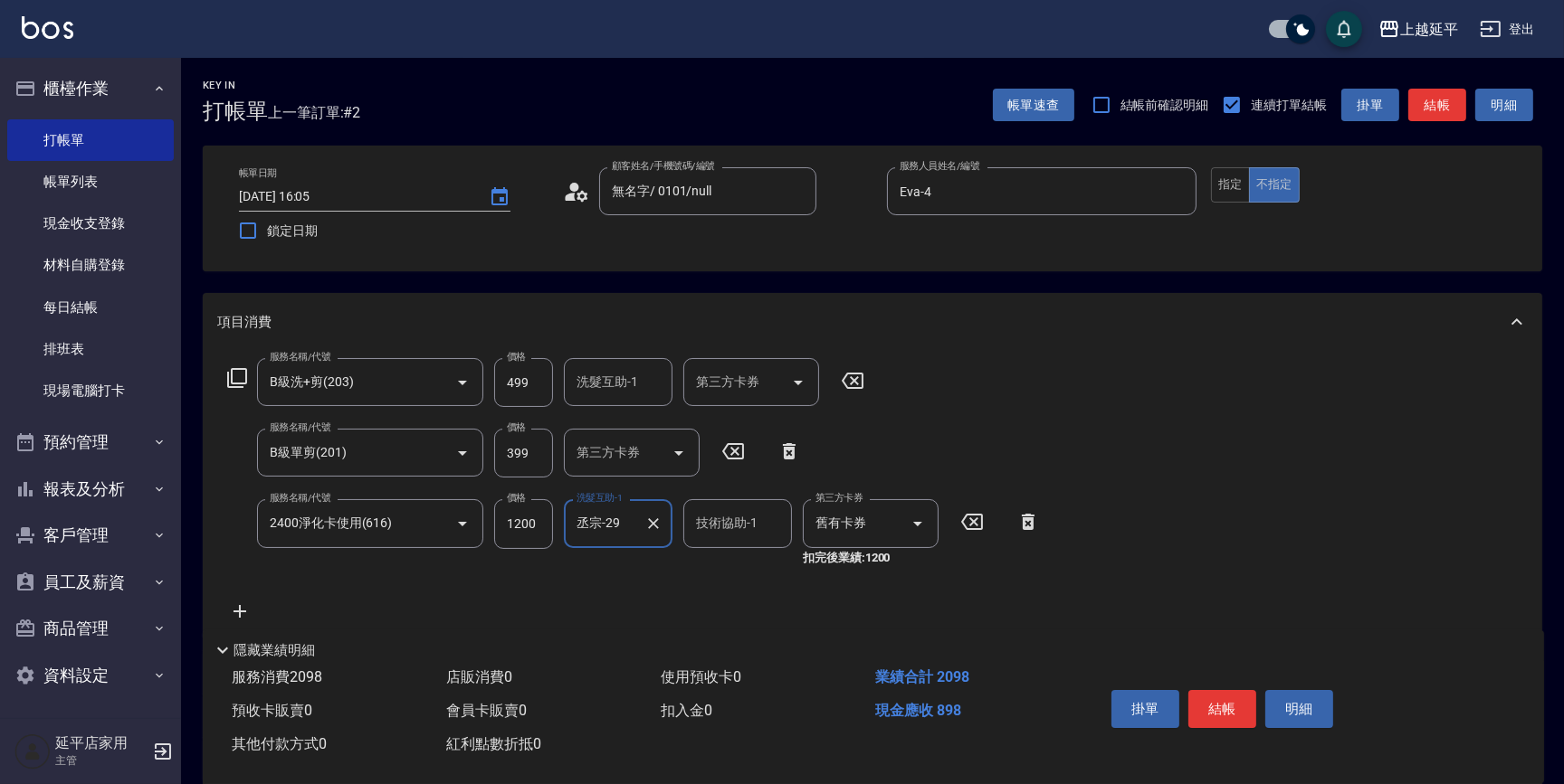
type input "丞宗-29"
click at [735, 528] on div "技術協助-1 技術協助-1" at bounding box center [737, 523] width 108 height 48
click at [723, 571] on span "丞宗 -29" at bounding box center [719, 570] width 44 height 19
type input "丞宗-29"
click at [1237, 184] on button "指定" at bounding box center [1231, 185] width 39 height 35
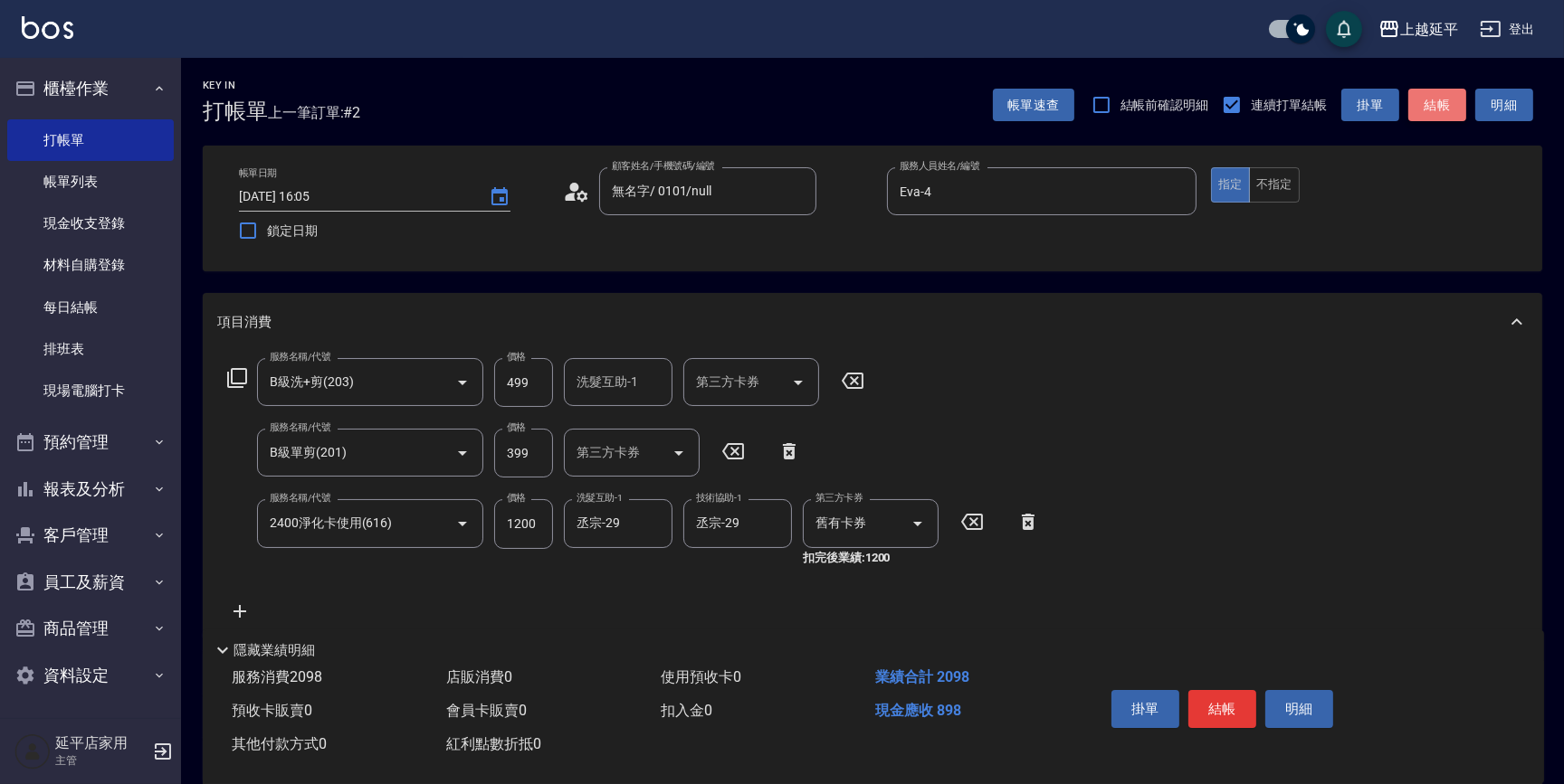
click at [1445, 108] on button "結帳" at bounding box center [1436, 105] width 57 height 33
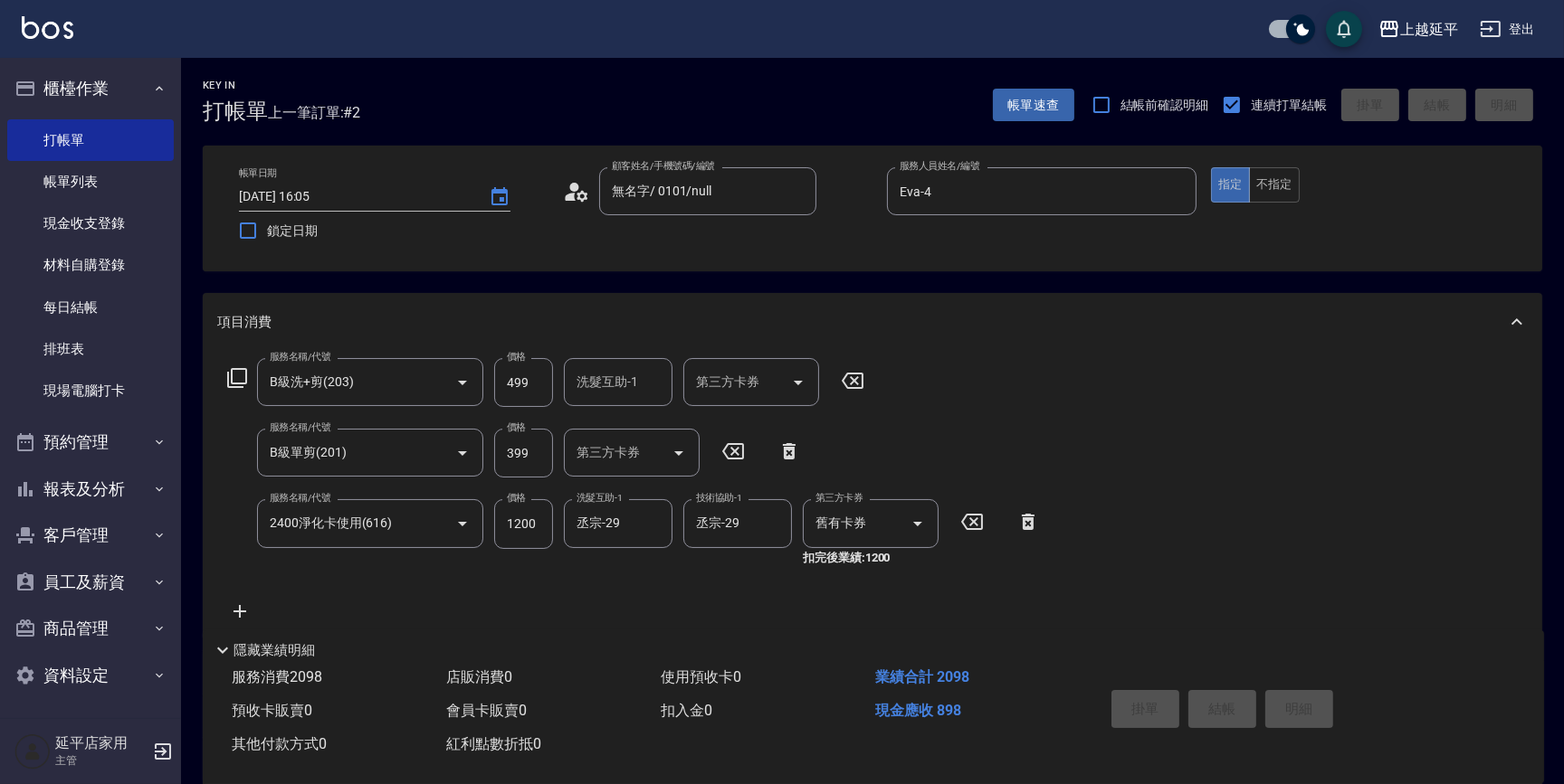
type input "[DATE] 16:06"
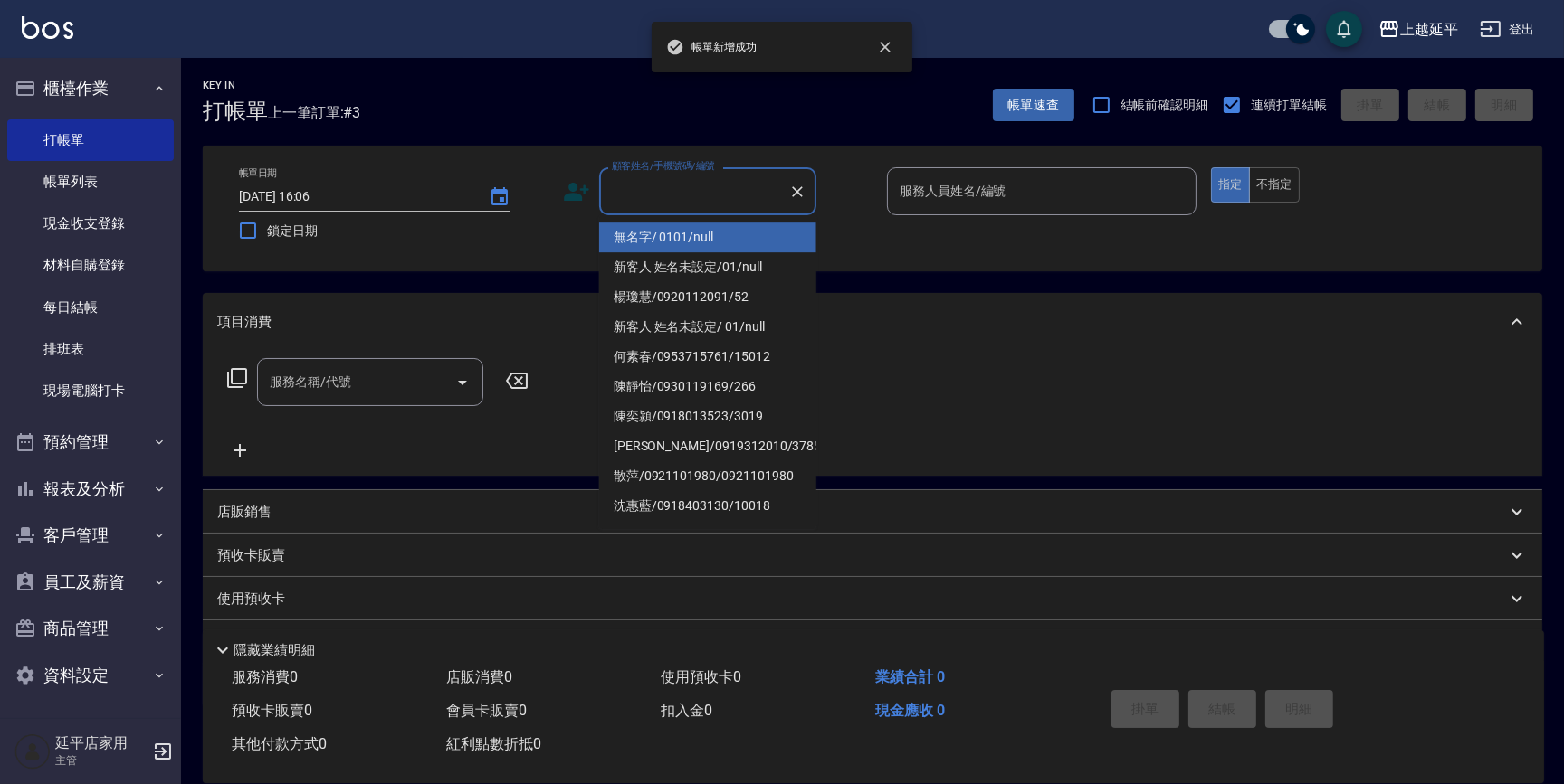
click at [724, 187] on input "顧客姓名/手機號碼/編號" at bounding box center [694, 191] width 173 height 32
drag, startPoint x: 748, startPoint y: 235, endPoint x: 926, endPoint y: 197, distance: 182.0
click at [750, 235] on li "無名字/ 0101/null" at bounding box center [707, 237] width 217 height 30
type input "無名字/ 0101/null"
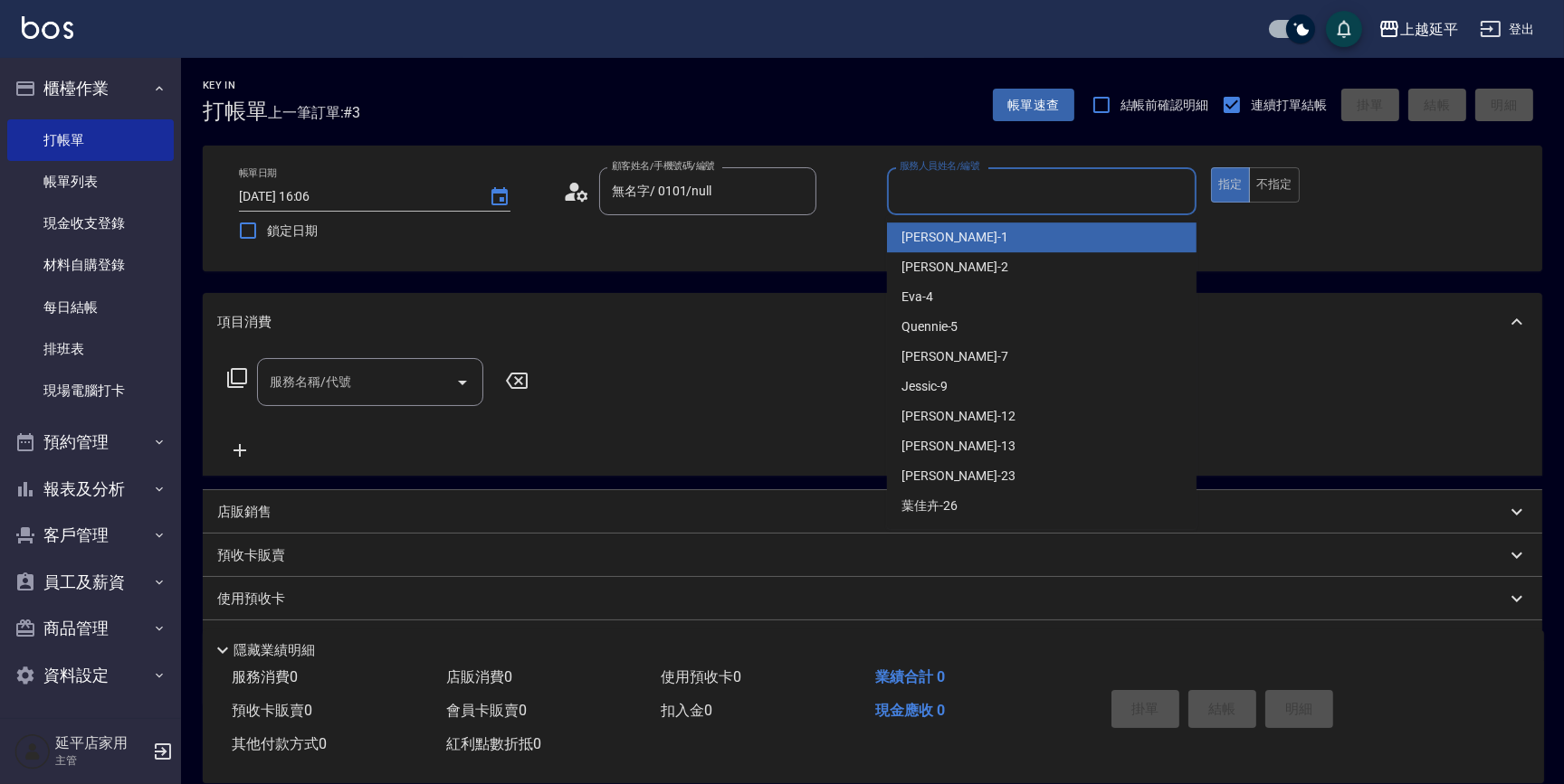
click at [928, 194] on input "服務人員姓名/編號" at bounding box center [1041, 191] width 293 height 32
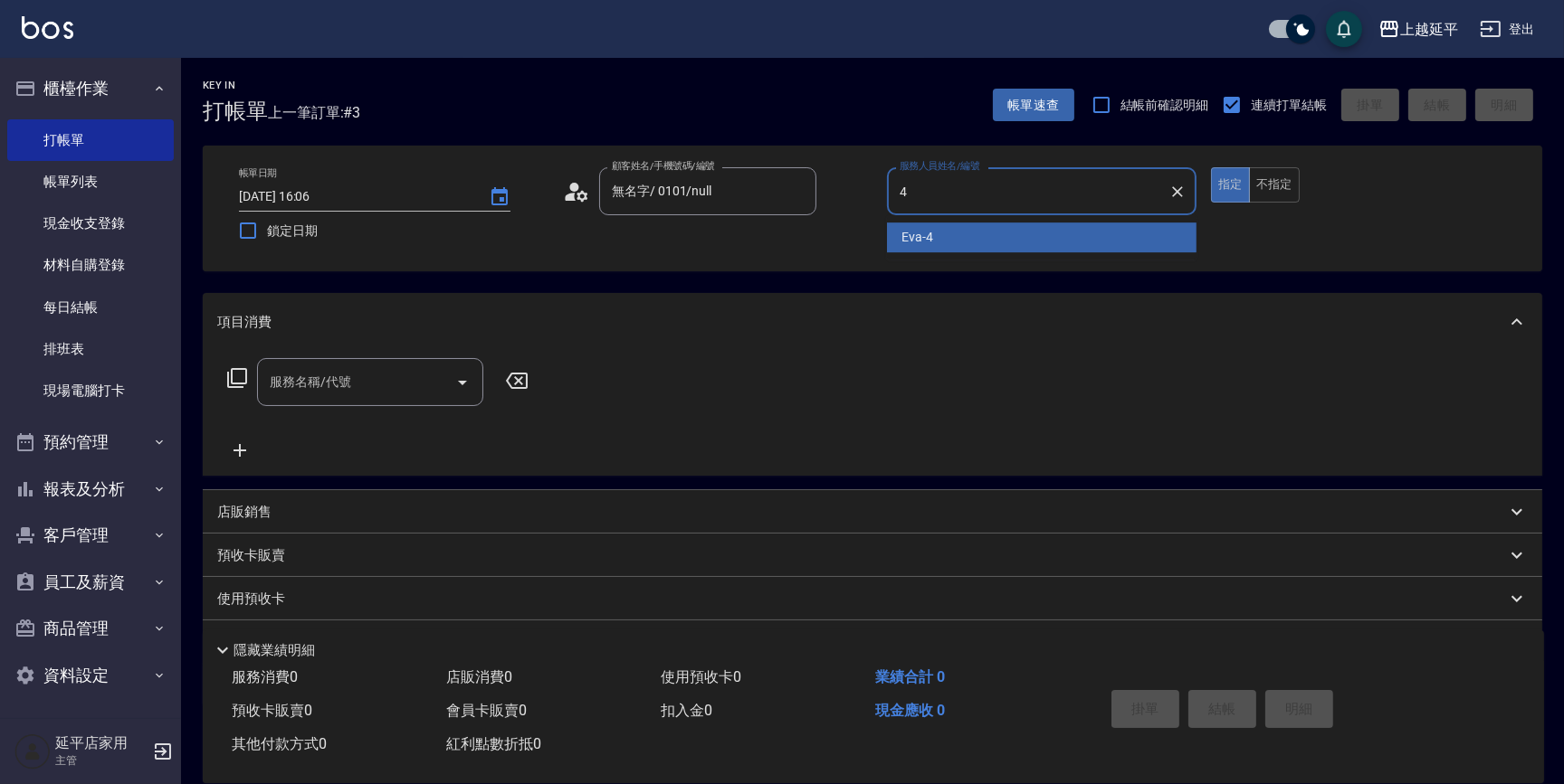
click at [954, 243] on div "Eva -4" at bounding box center [1042, 237] width 310 height 30
type input "Eva-4"
click at [427, 379] on input "服務名稱/代號" at bounding box center [357, 382] width 183 height 32
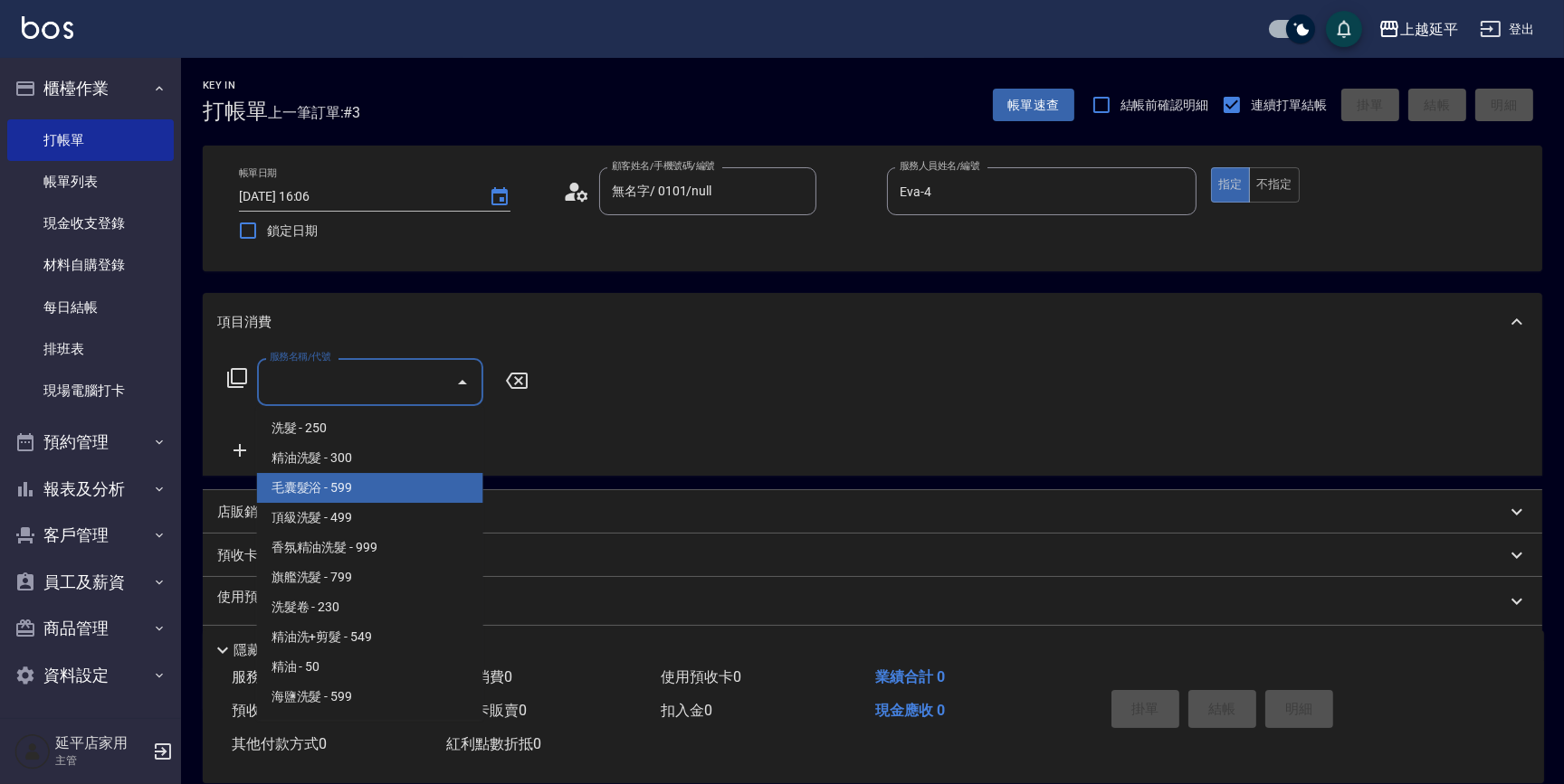
click at [400, 481] on span "毛囊髮浴 - 599" at bounding box center [370, 488] width 226 height 30
type input "毛囊髮浴(103)"
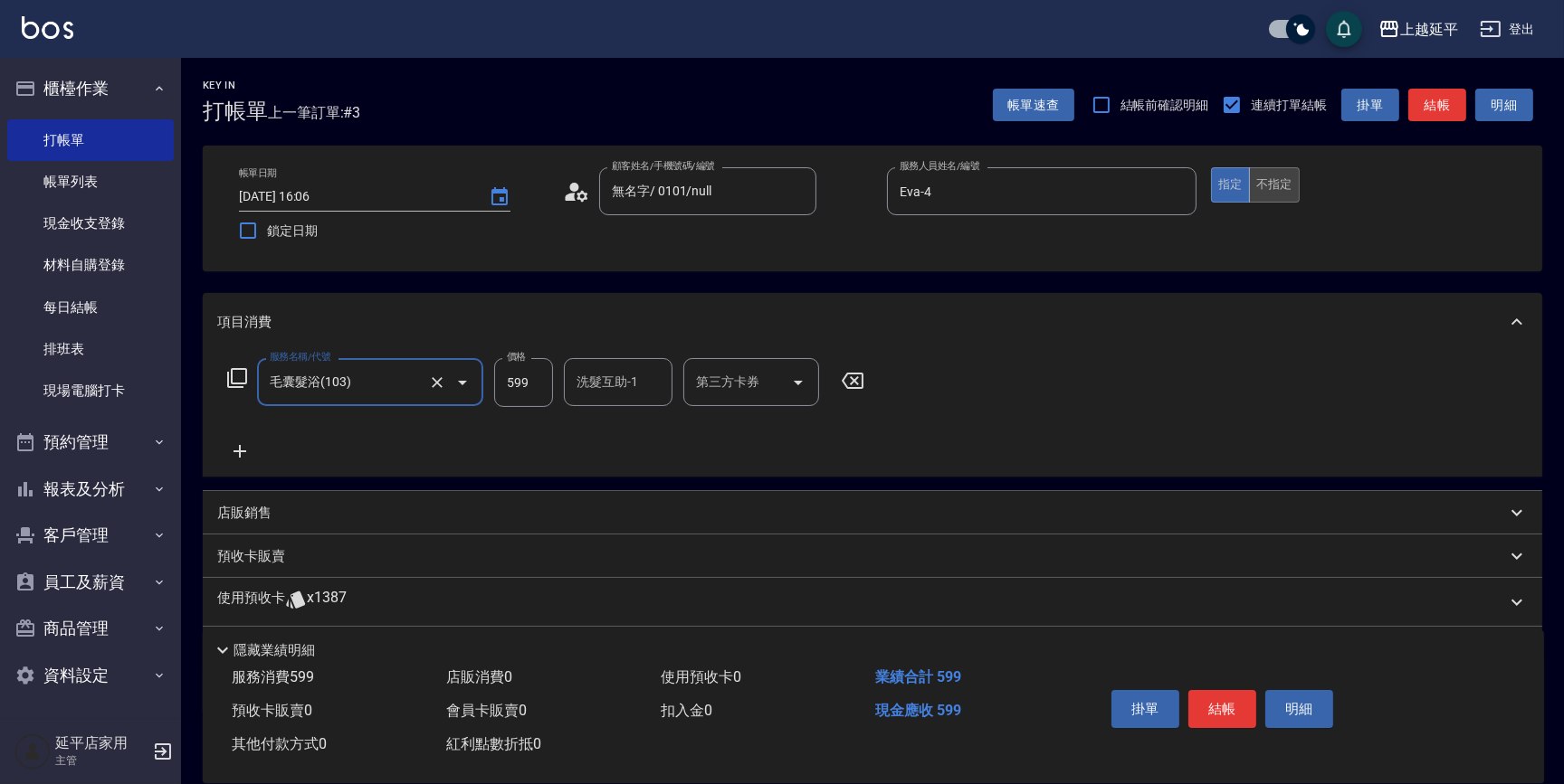
click at [1282, 187] on button "不指定" at bounding box center [1275, 185] width 51 height 35
click at [1446, 92] on button "結帳" at bounding box center [1436, 105] width 57 height 33
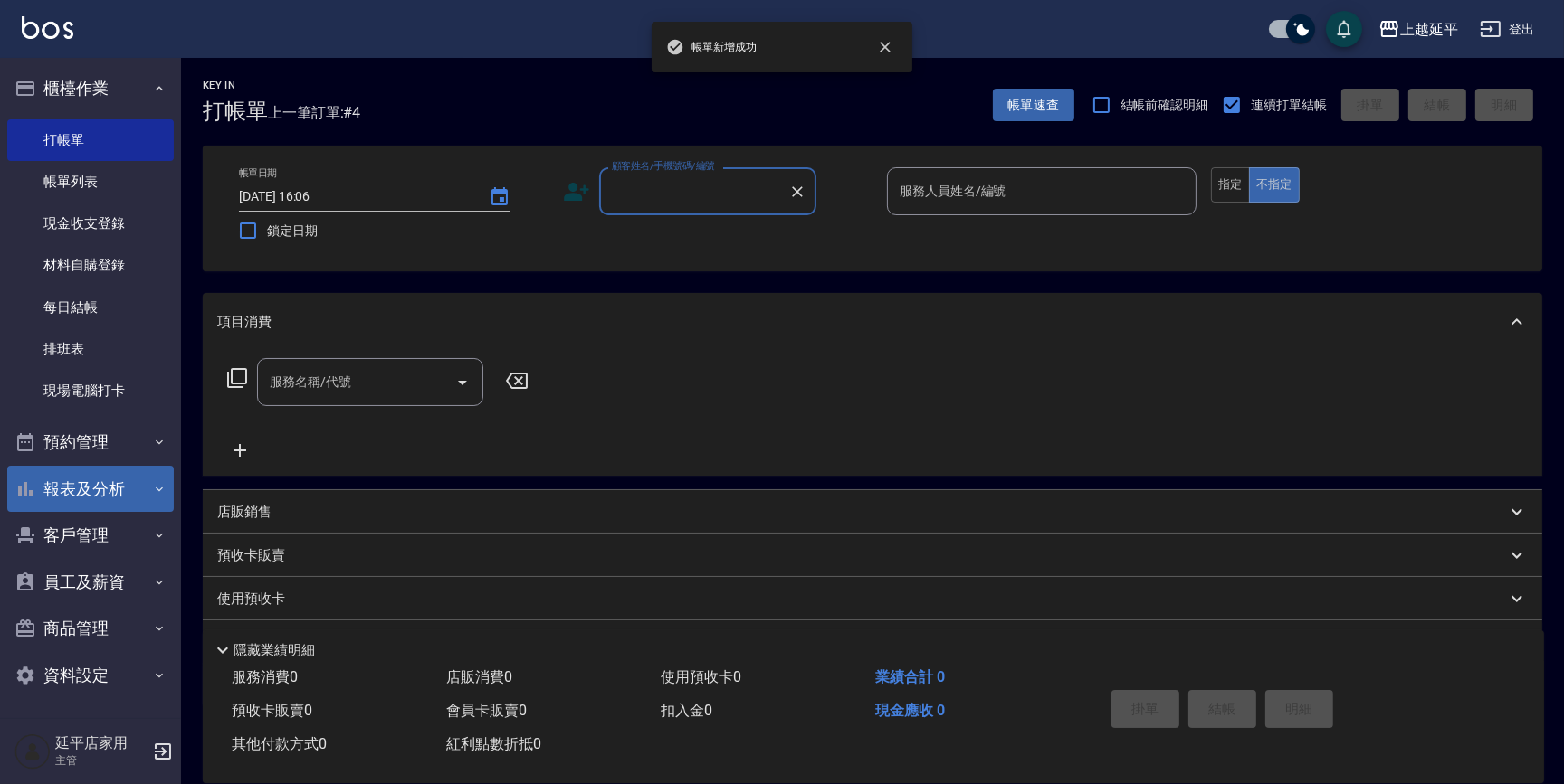
scroll to position [1, 0]
click at [82, 487] on button "報表及分析" at bounding box center [90, 488] width 167 height 47
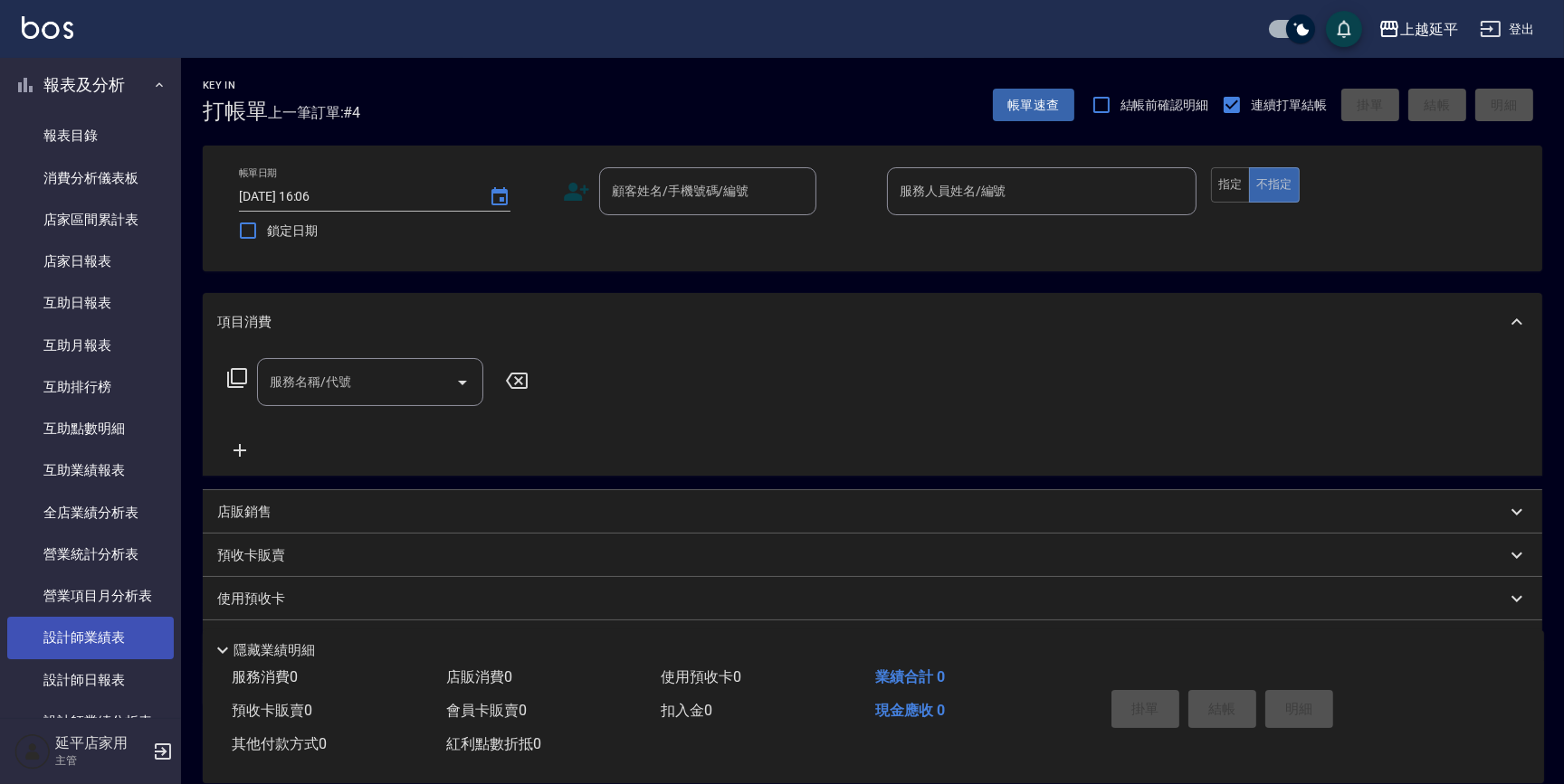
scroll to position [495, 0]
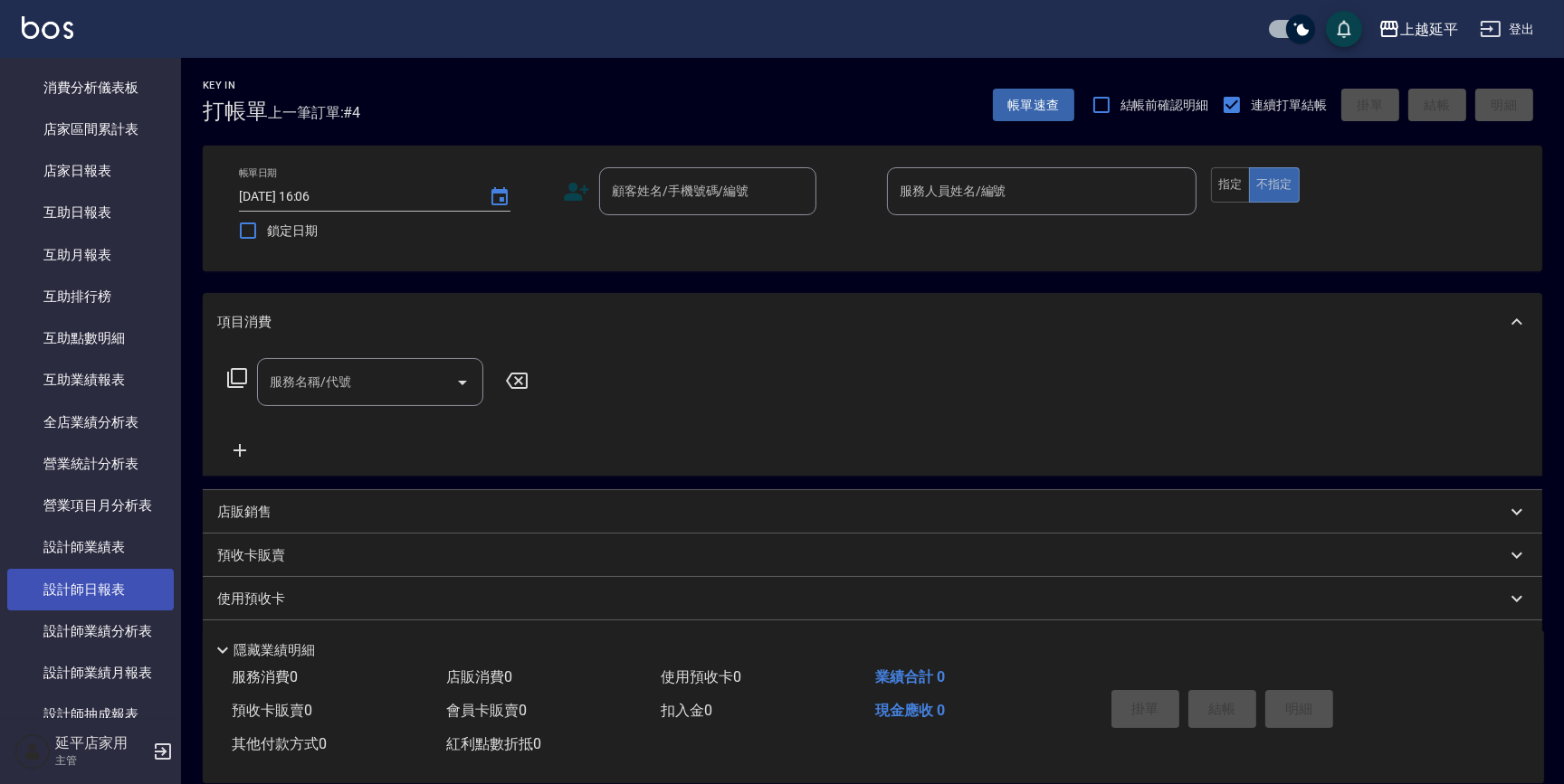
click at [128, 588] on link "設計師日報表" at bounding box center [90, 589] width 167 height 42
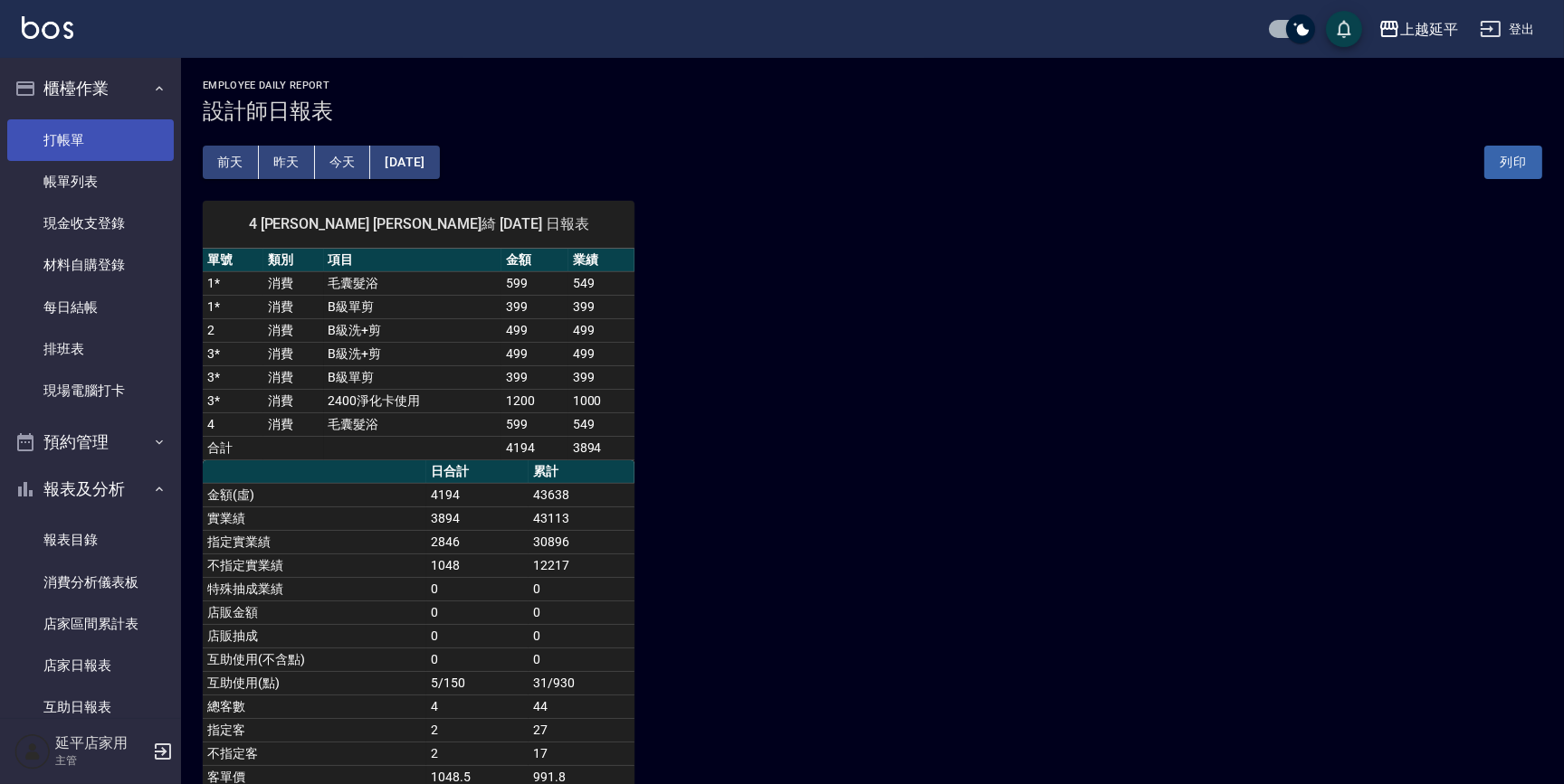
click at [89, 151] on link "打帳單" at bounding box center [90, 140] width 167 height 42
